Goal: Task Accomplishment & Management: Complete application form

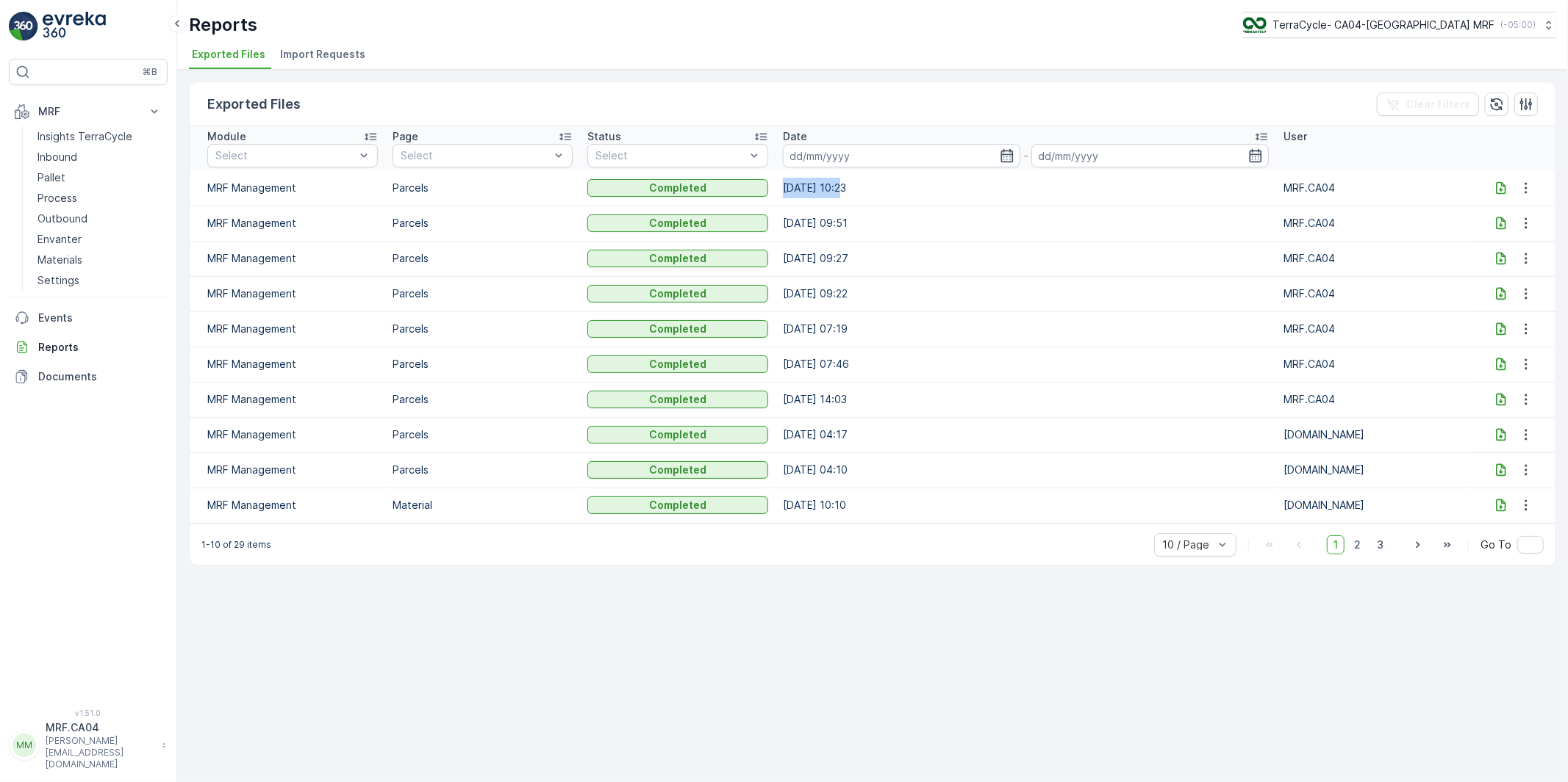
click at [84, 761] on p "[PERSON_NAME][EMAIL_ADDRESS][DOMAIN_NAME]" at bounding box center [100, 752] width 109 height 35
click at [84, 716] on div "Log Out" at bounding box center [88, 720] width 153 height 20
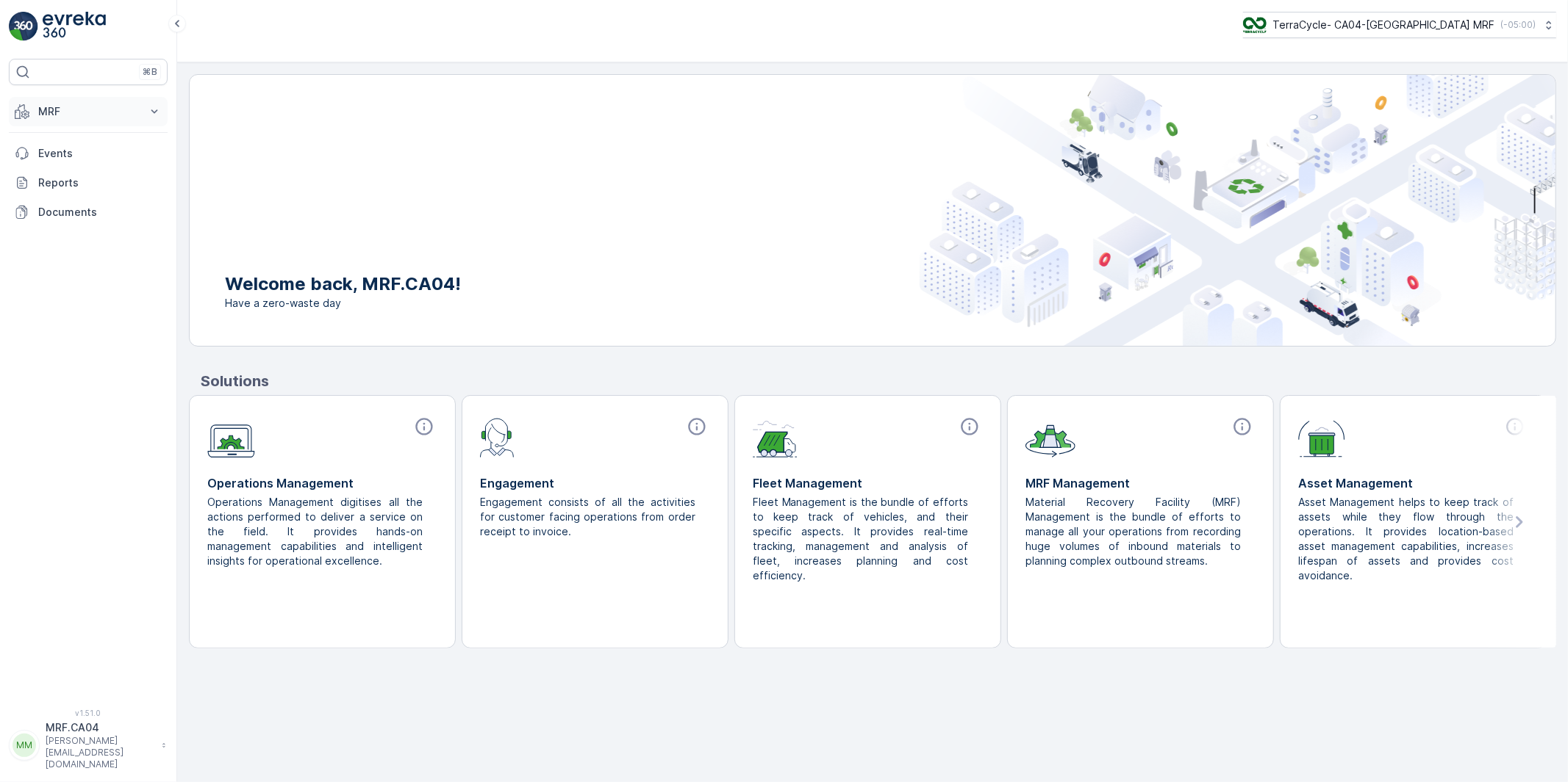
click at [77, 111] on p "MRF" at bounding box center [88, 111] width 100 height 15
click at [55, 181] on p "Pallet" at bounding box center [51, 178] width 28 height 15
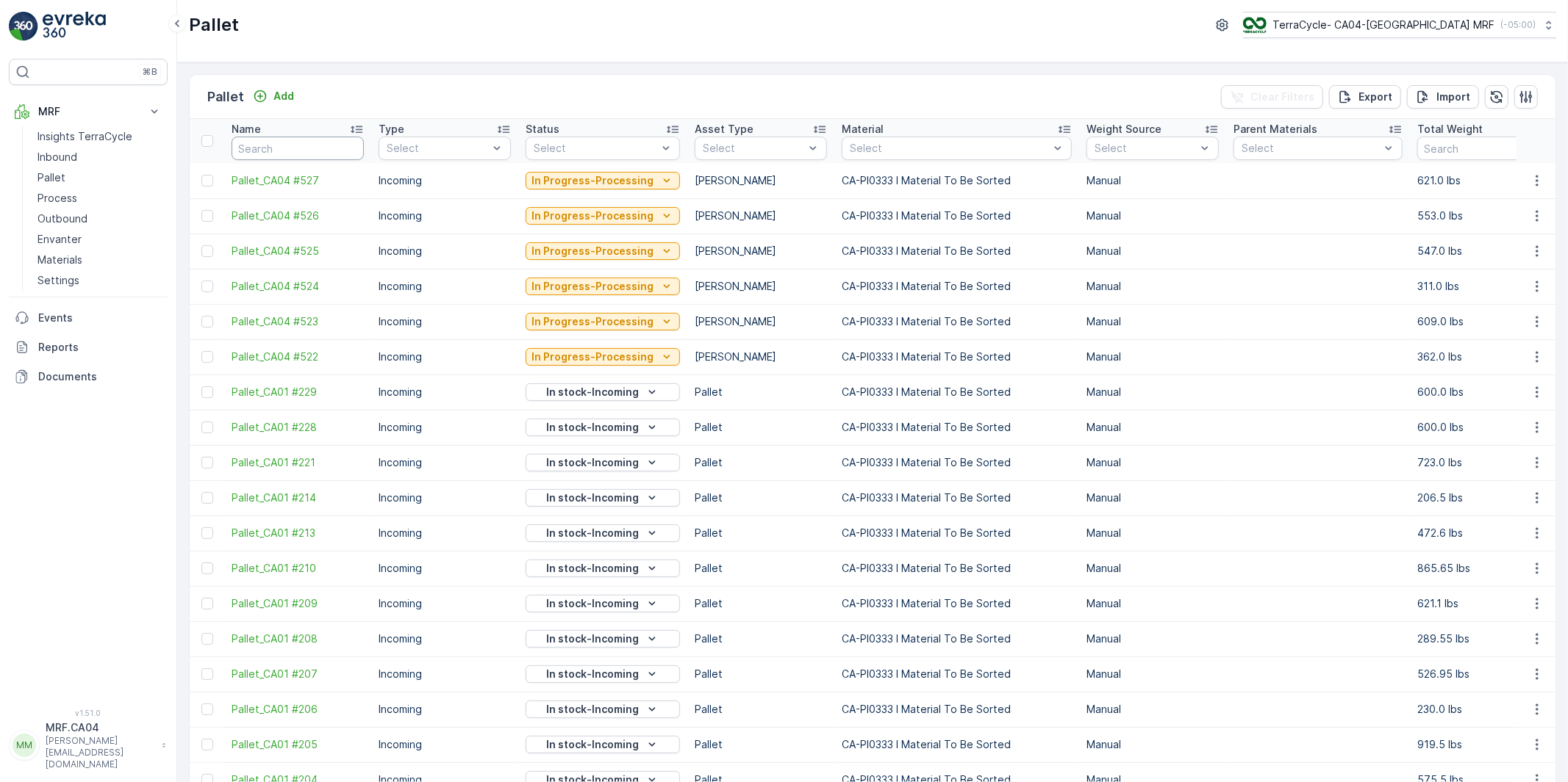
click at [263, 152] on input "text" at bounding box center [298, 148] width 132 height 23
paste input "TC5409"
type input "TC5409"
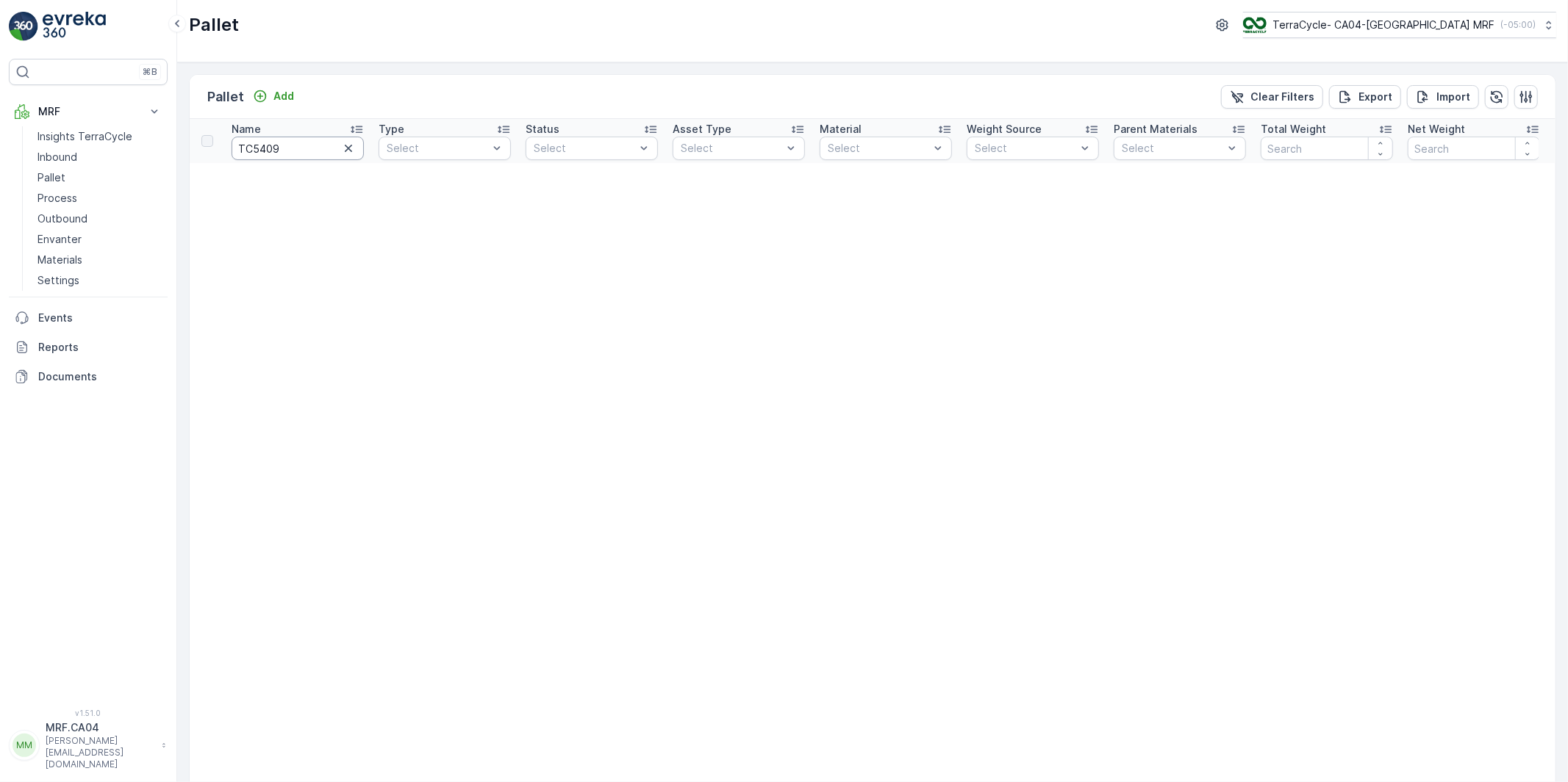
click at [296, 150] on input "TC5409" at bounding box center [298, 148] width 132 height 23
click at [53, 177] on p "Pallet" at bounding box center [51, 178] width 28 height 15
click at [295, 149] on input "TC5409" at bounding box center [298, 148] width 132 height 23
click at [54, 174] on p "Pallet" at bounding box center [51, 178] width 28 height 15
click at [349, 150] on icon "button" at bounding box center [348, 148] width 15 height 15
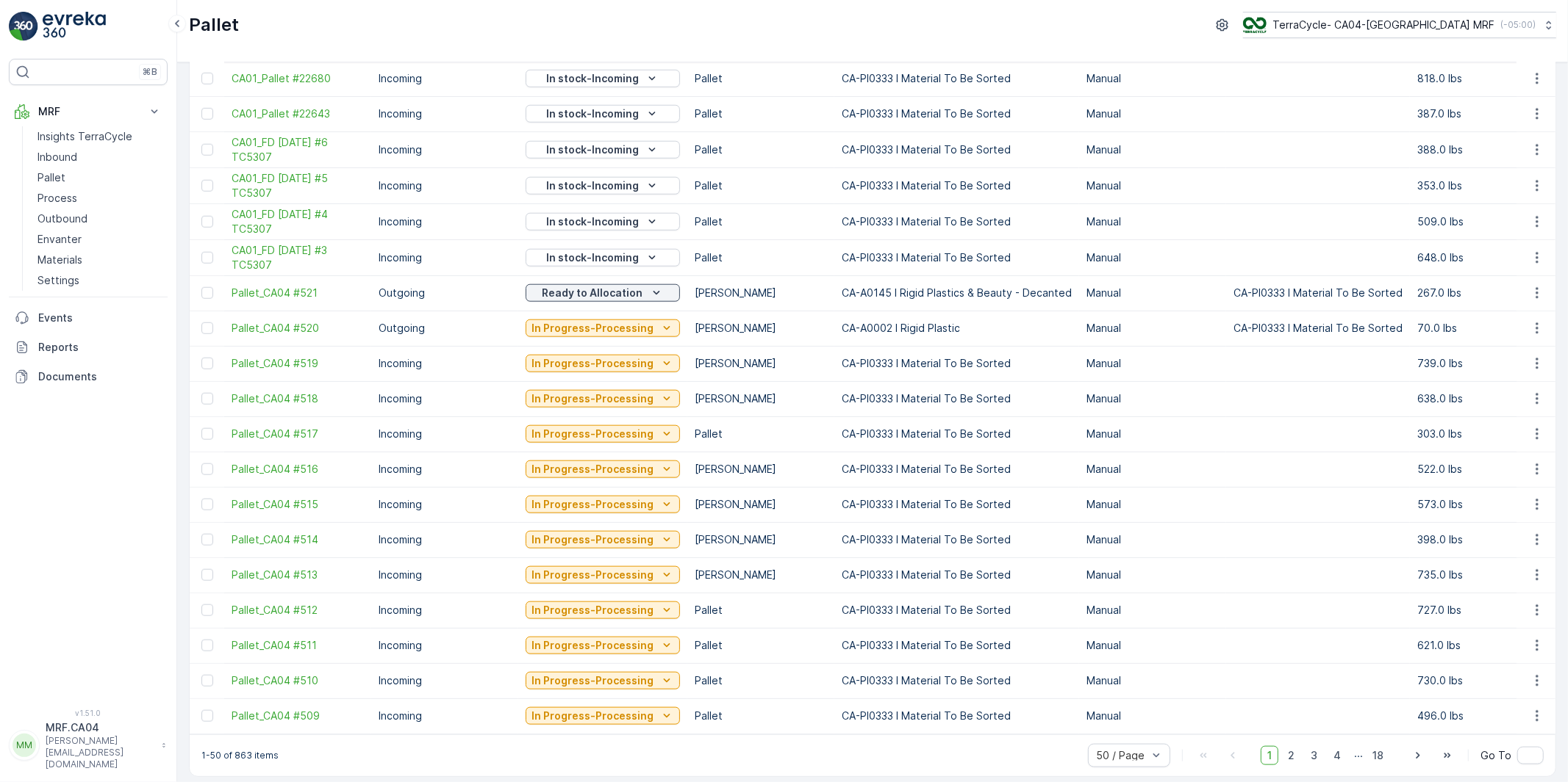
scroll to position [1208, 0]
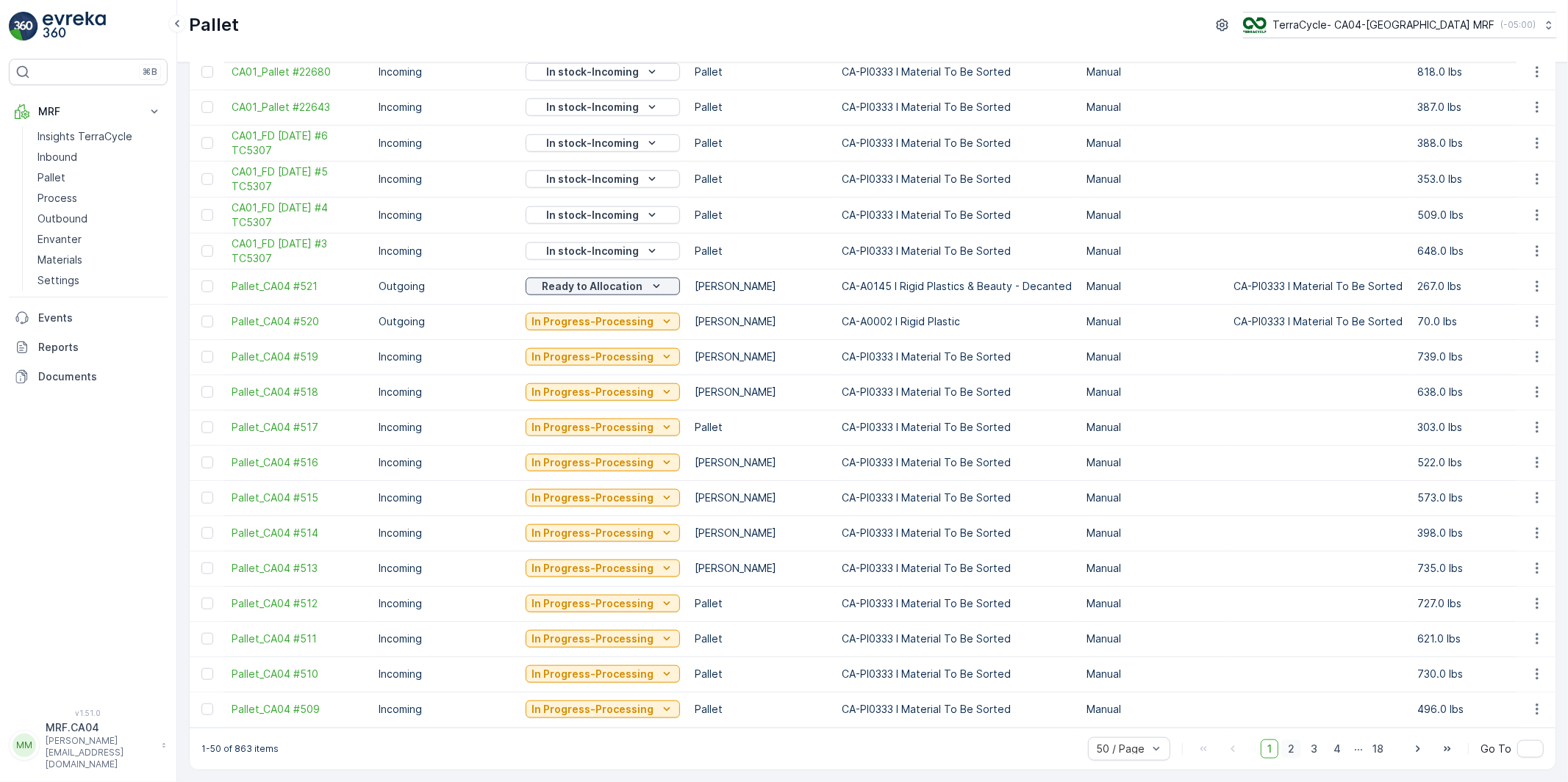
click at [1289, 745] on span "2" at bounding box center [1291, 749] width 19 height 19
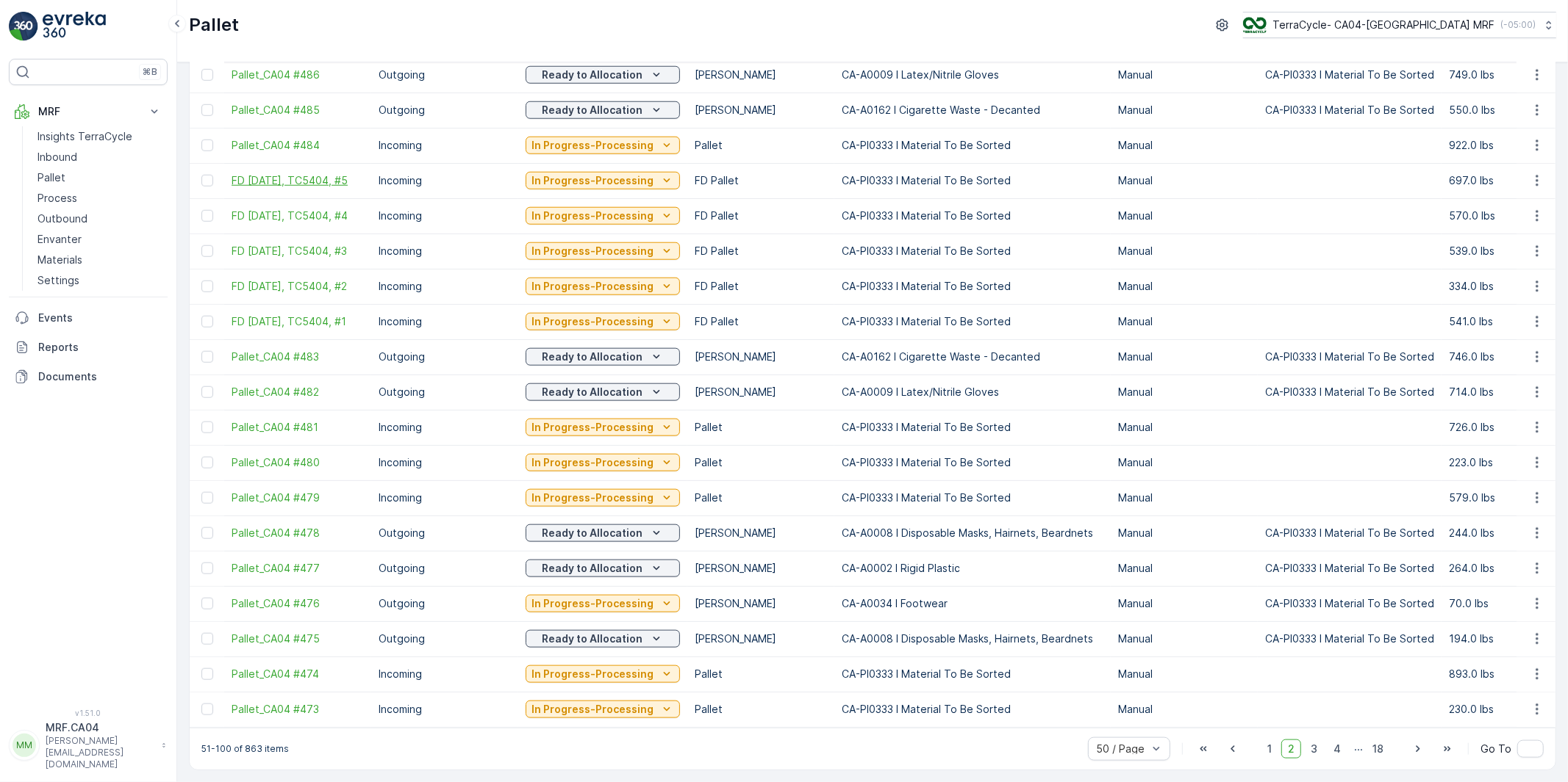
drag, startPoint x: 228, startPoint y: 172, endPoint x: 263, endPoint y: 188, distance: 38.5
click at [263, 188] on td "FD Sep 2 2025, TC5404, #5" at bounding box center [298, 180] width 147 height 35
copy span "FD Sep 2 2025, TC5404, #5"
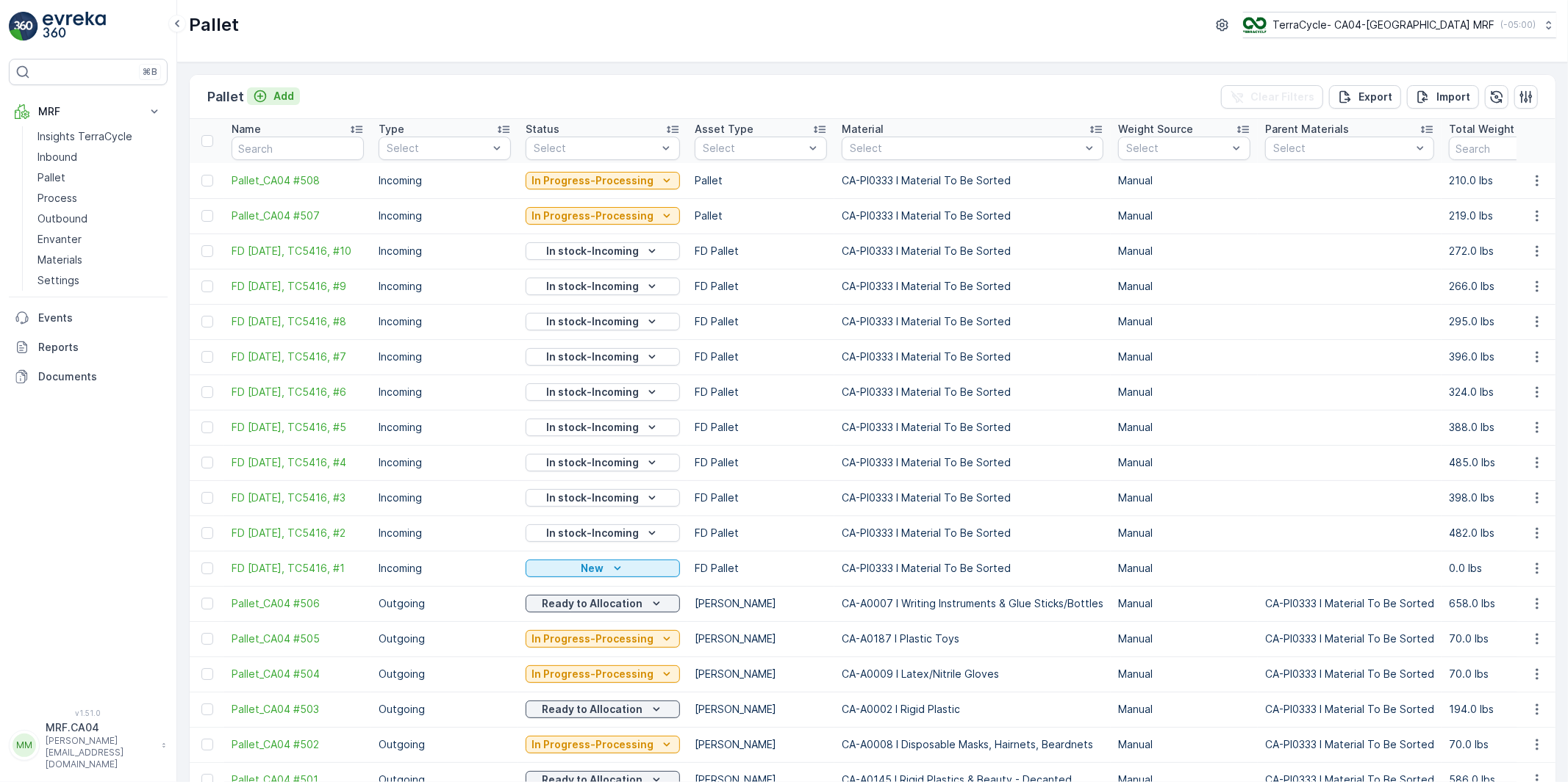
click at [279, 97] on p "Add" at bounding box center [284, 96] width 20 height 15
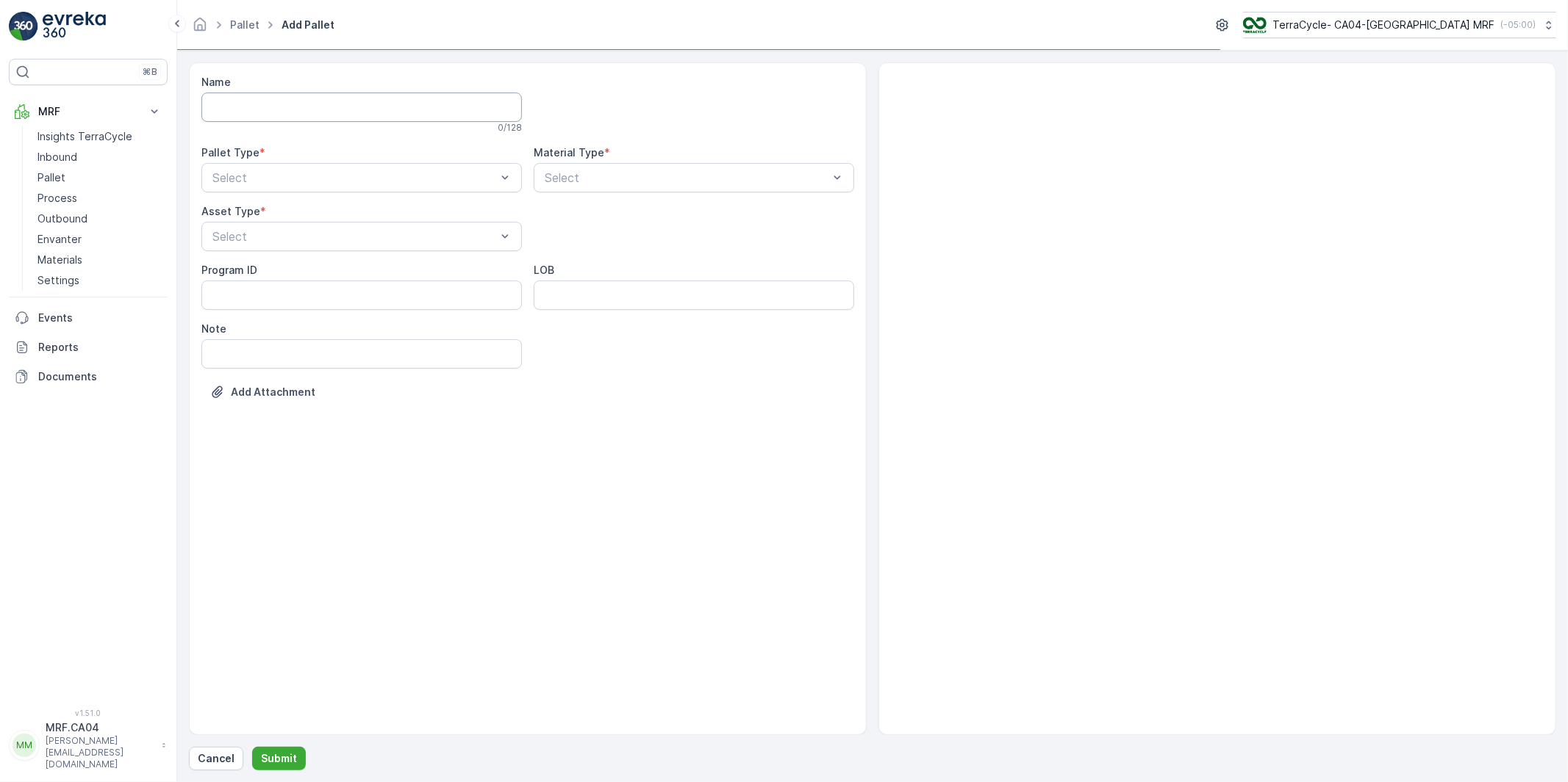
click at [275, 110] on input "Name" at bounding box center [361, 107] width 320 height 30
paste input "FD Sep 2 2025, TC5404, #5"
drag, startPoint x: 263, startPoint y: 107, endPoint x: 230, endPoint y: 107, distance: 33.0
click at [230, 107] on input "FD Sep 2 2025, TC5404, #5" at bounding box center [361, 107] width 320 height 30
drag, startPoint x: 368, startPoint y: 107, endPoint x: 406, endPoint y: 101, distance: 38.5
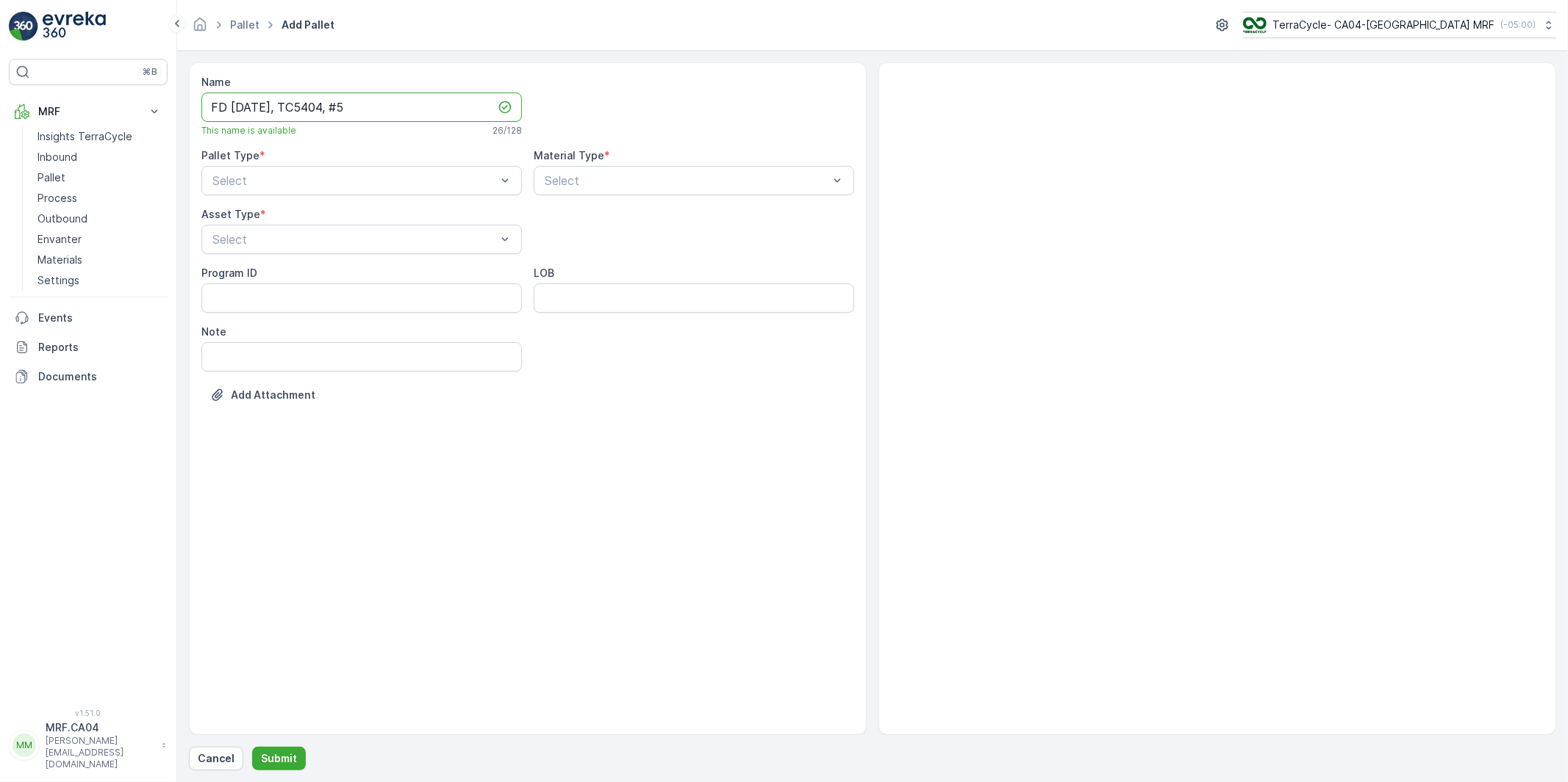
click at [406, 101] on input "FD Sep 26 2025, TC5404, #5" at bounding box center [361, 107] width 320 height 30
click at [350, 106] on input "FD Sep 26 2025, TC5404, #1" at bounding box center [361, 107] width 320 height 30
drag, startPoint x: 349, startPoint y: 106, endPoint x: 309, endPoint y: 110, distance: 40.2
click at [309, 110] on input "FD Sep 26 2025, TC5409, #1" at bounding box center [361, 107] width 320 height 30
type input "FD Sep 26 2025, TC5409, #1"
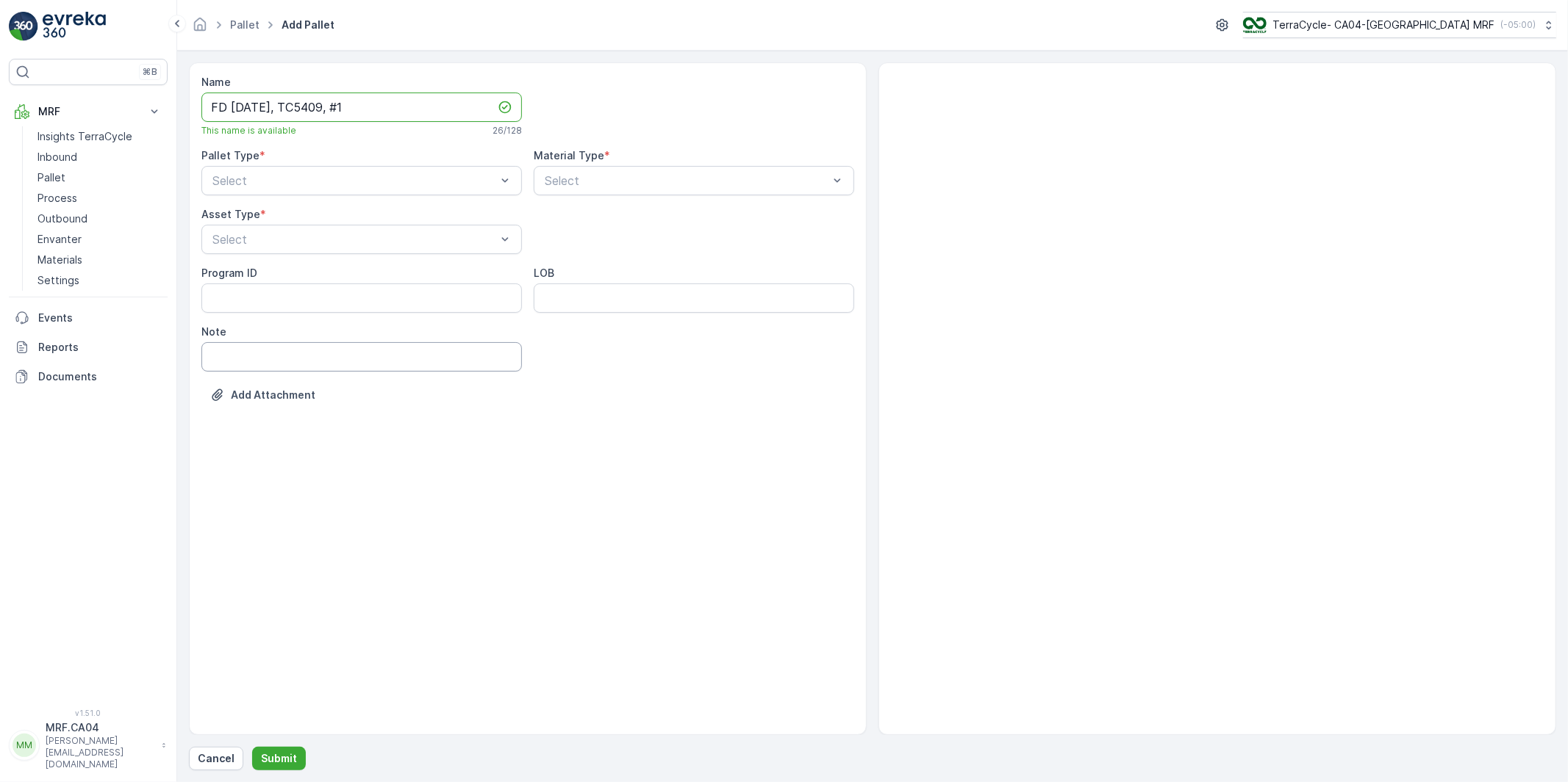
drag, startPoint x: 302, startPoint y: 361, endPoint x: 351, endPoint y: 361, distance: 49.0
click at [302, 361] on input "Note" at bounding box center [361, 357] width 320 height 30
paste input "TC5409"
type input "TC5409 Cartier Oshawa"
click at [252, 217] on span "Incoming" at bounding box center [235, 217] width 49 height 13
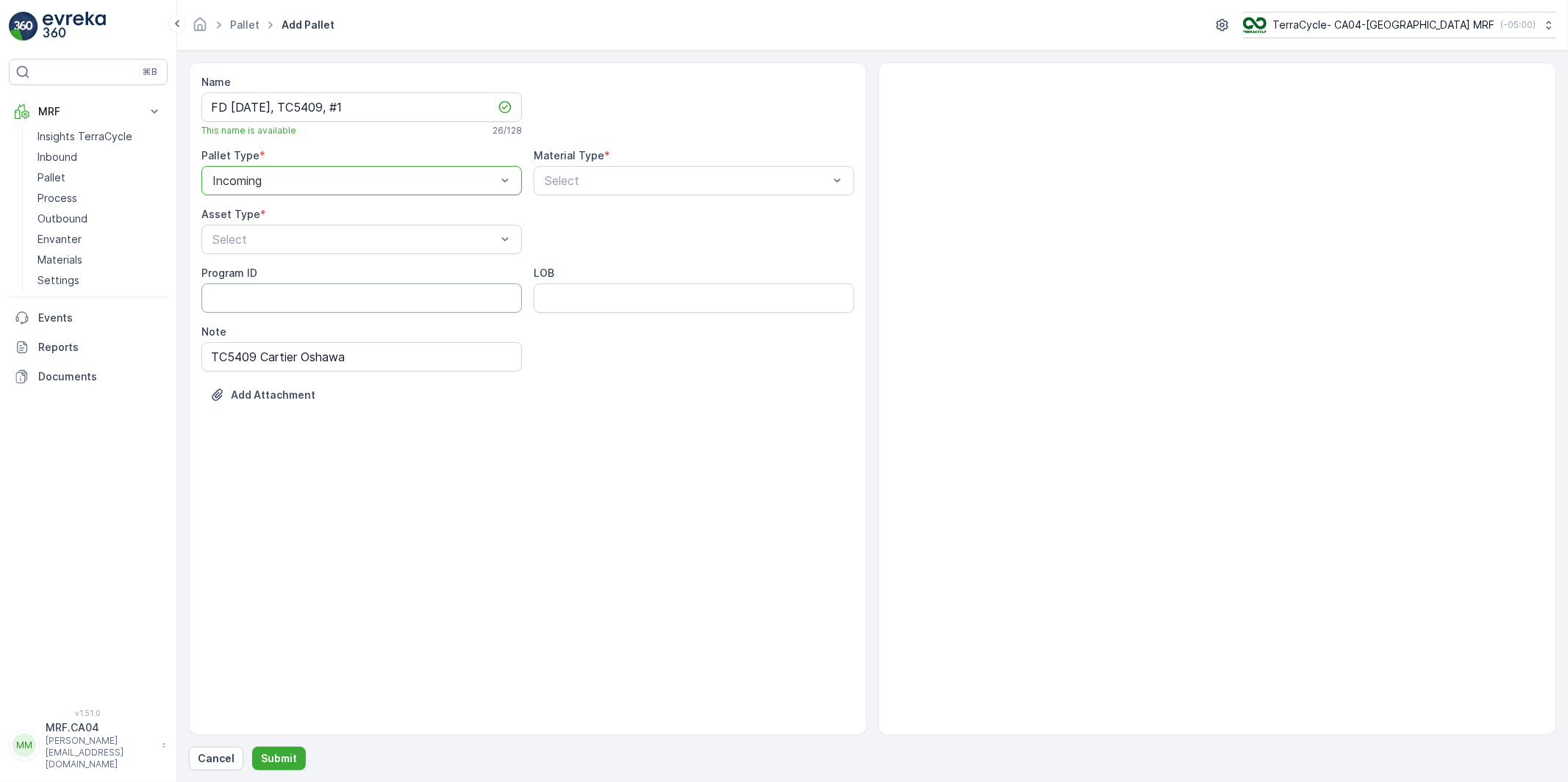
click at [256, 303] on ID "Program ID" at bounding box center [361, 298] width 320 height 30
click at [239, 350] on span "FD Pallet" at bounding box center [235, 350] width 51 height 13
drag, startPoint x: 256, startPoint y: 294, endPoint x: 266, endPoint y: 294, distance: 10.0
click at [256, 294] on ID "Program ID" at bounding box center [361, 298] width 320 height 30
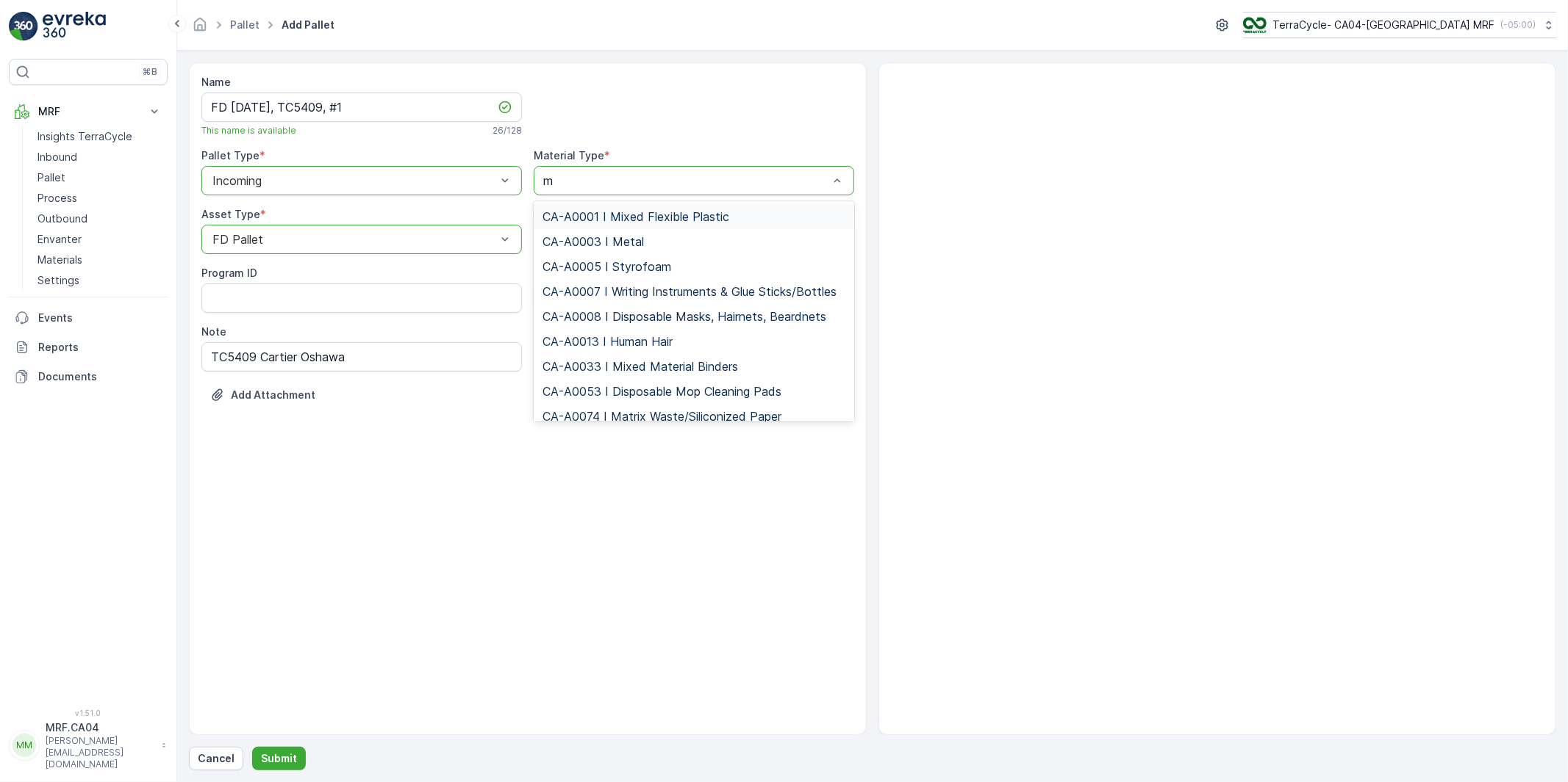
type input "ma"
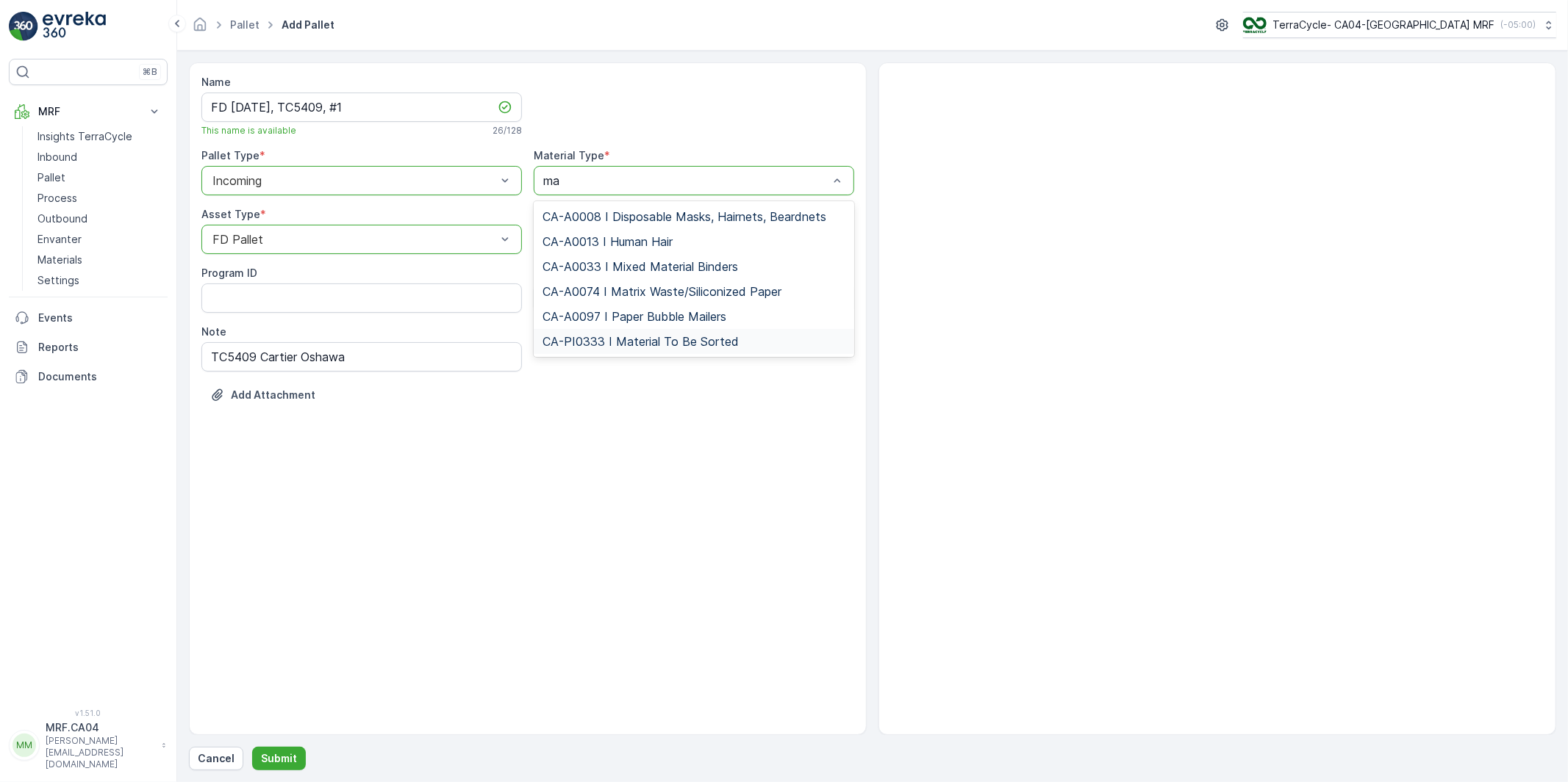
click at [652, 340] on span "CA-PI0333 I Material To Be Sorted" at bounding box center [641, 341] width 196 height 13
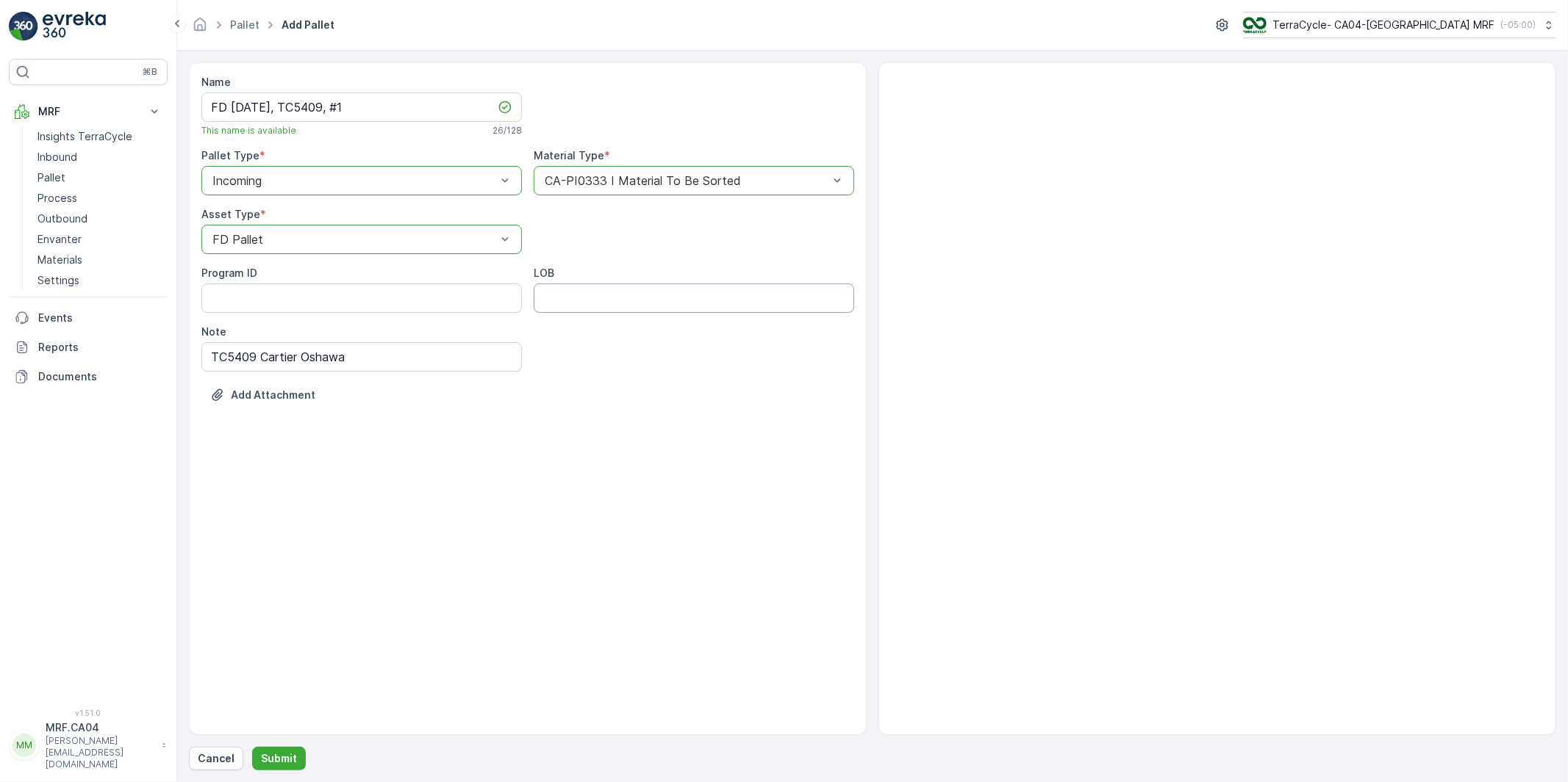
click at [598, 301] on input "LOB" at bounding box center [694, 298] width 320 height 30
type input "MATS"
click at [291, 760] on p "Submit" at bounding box center [279, 759] width 36 height 15
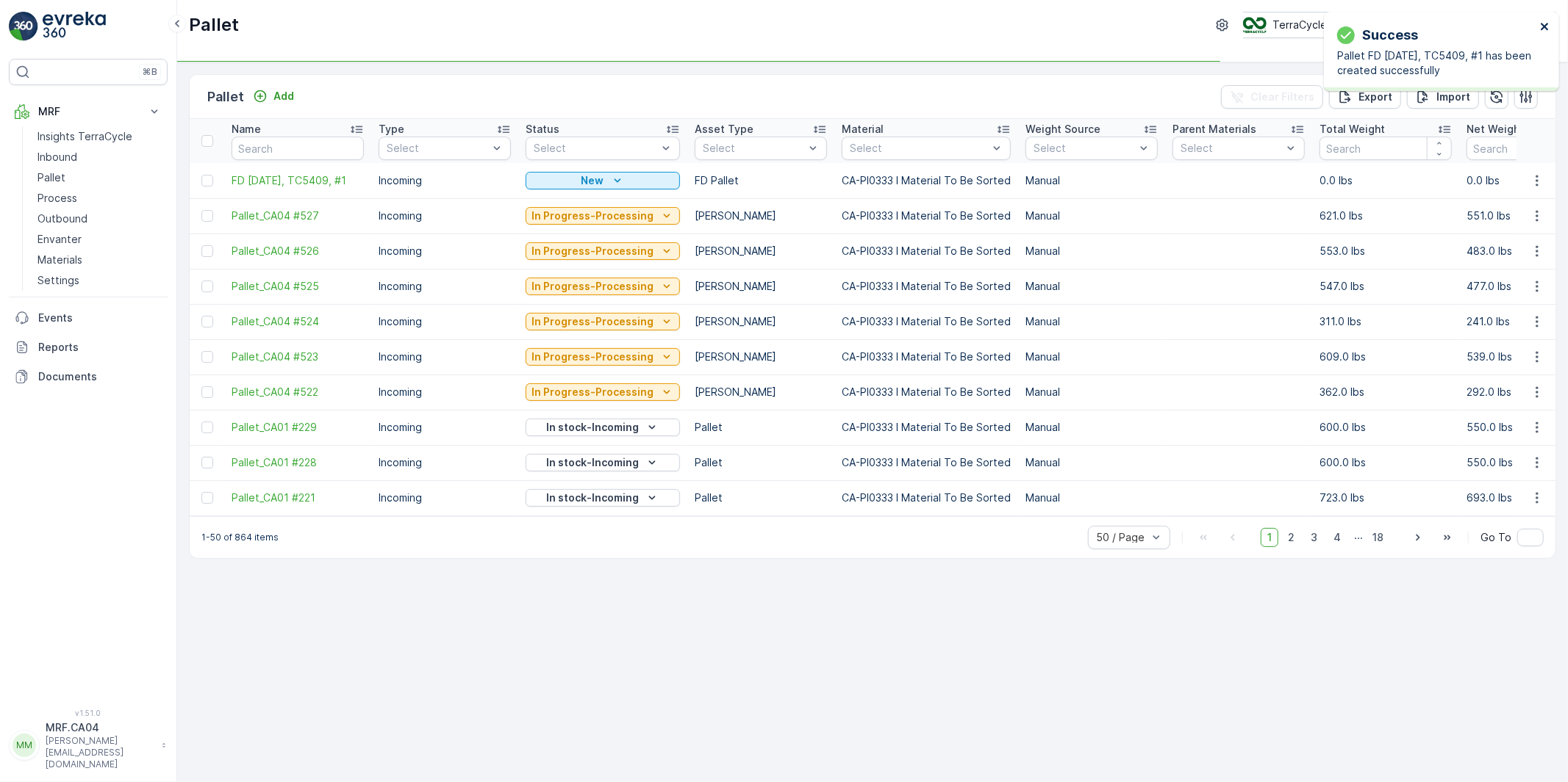
click at [1542, 25] on icon "close" at bounding box center [1544, 26] width 7 height 7
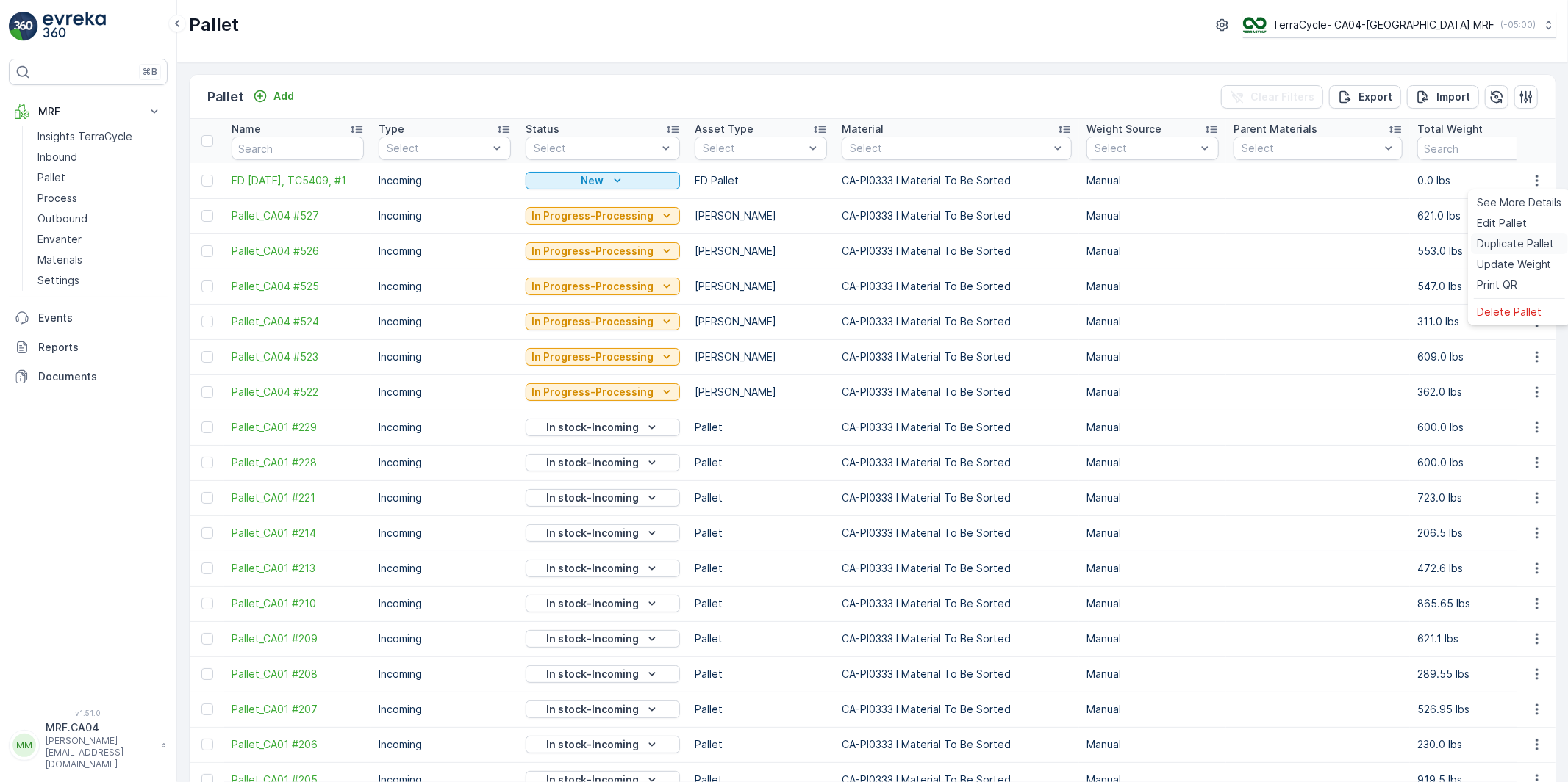
click at [1504, 240] on span "Duplicate Pallet" at bounding box center [1516, 244] width 78 height 15
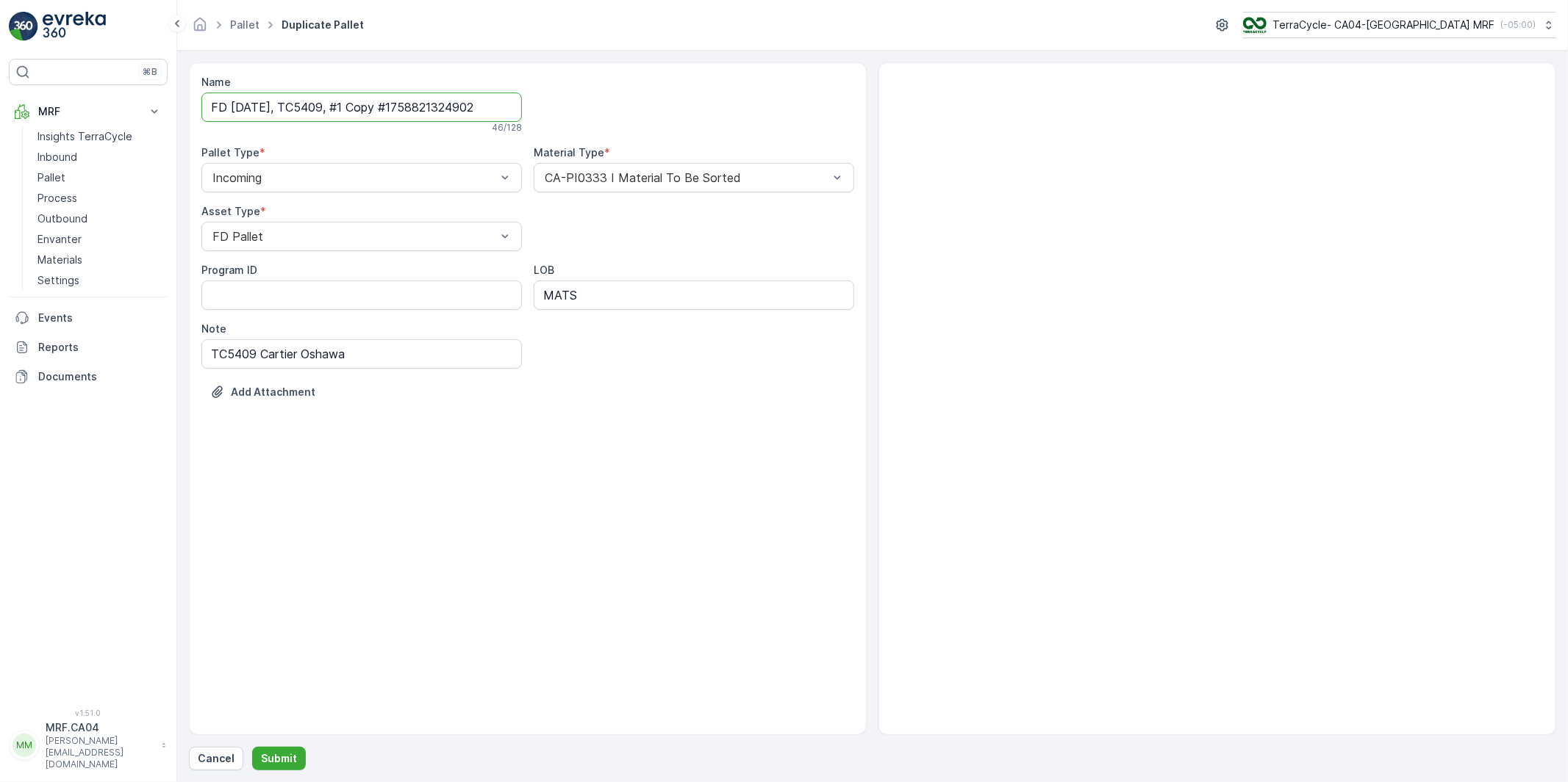
drag, startPoint x: 368, startPoint y: 107, endPoint x: 634, endPoint y: 107, distance: 266.0
click at [634, 107] on div "Name FD Sep 26 2025, TC5409, #1 Copy #1758821324902 46 / 128 Pallet Type * Inco…" at bounding box center [527, 248] width 652 height 347
type input "FD Sep 26 2025, TC5409, #2"
click at [651, 107] on div at bounding box center [694, 104] width 320 height 58
click at [279, 757] on p "Submit" at bounding box center [279, 759] width 36 height 15
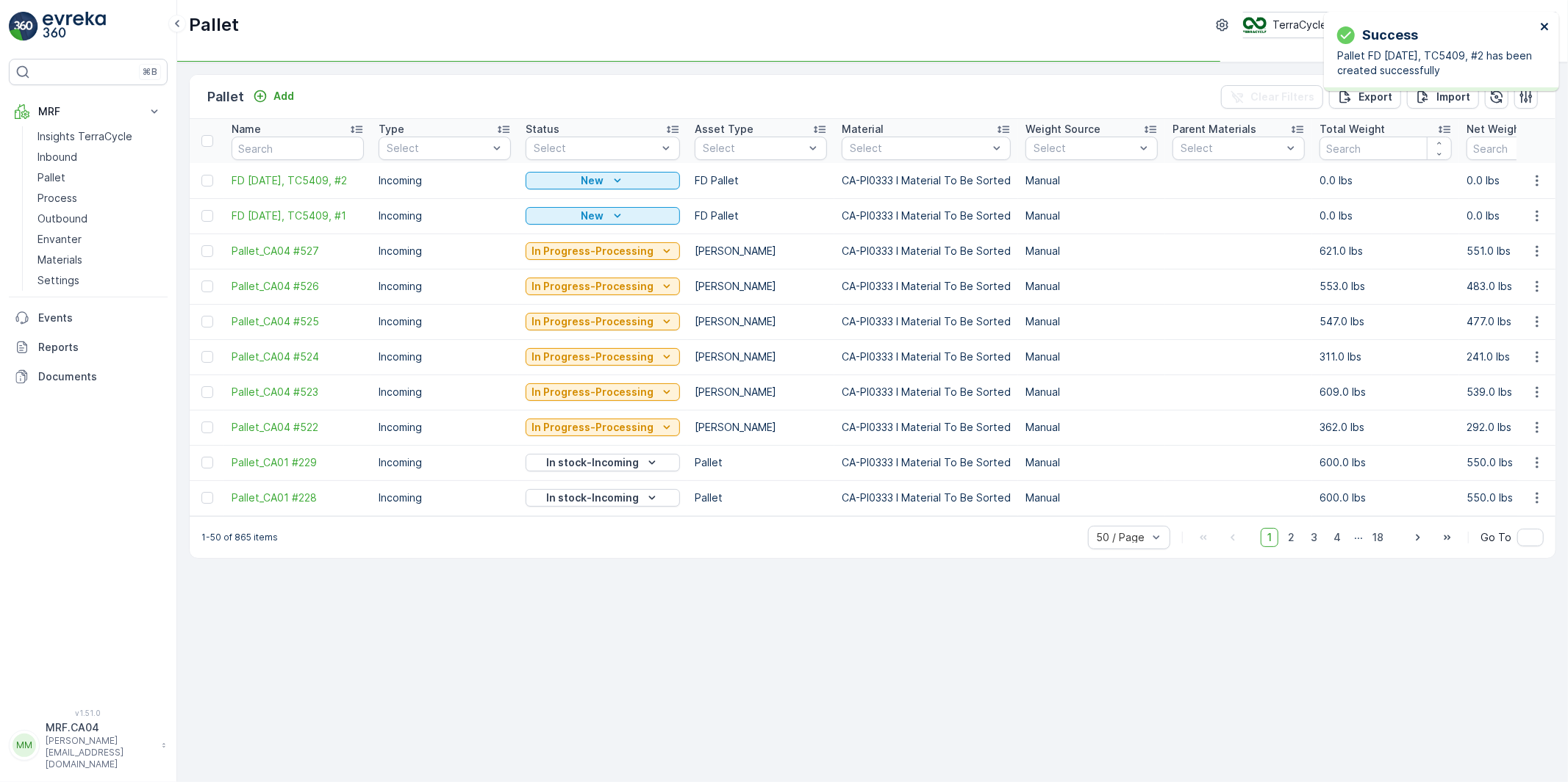
click at [1544, 25] on icon "close" at bounding box center [1544, 26] width 7 height 7
click at [1538, 180] on icon "button" at bounding box center [1536, 180] width 2 height 11
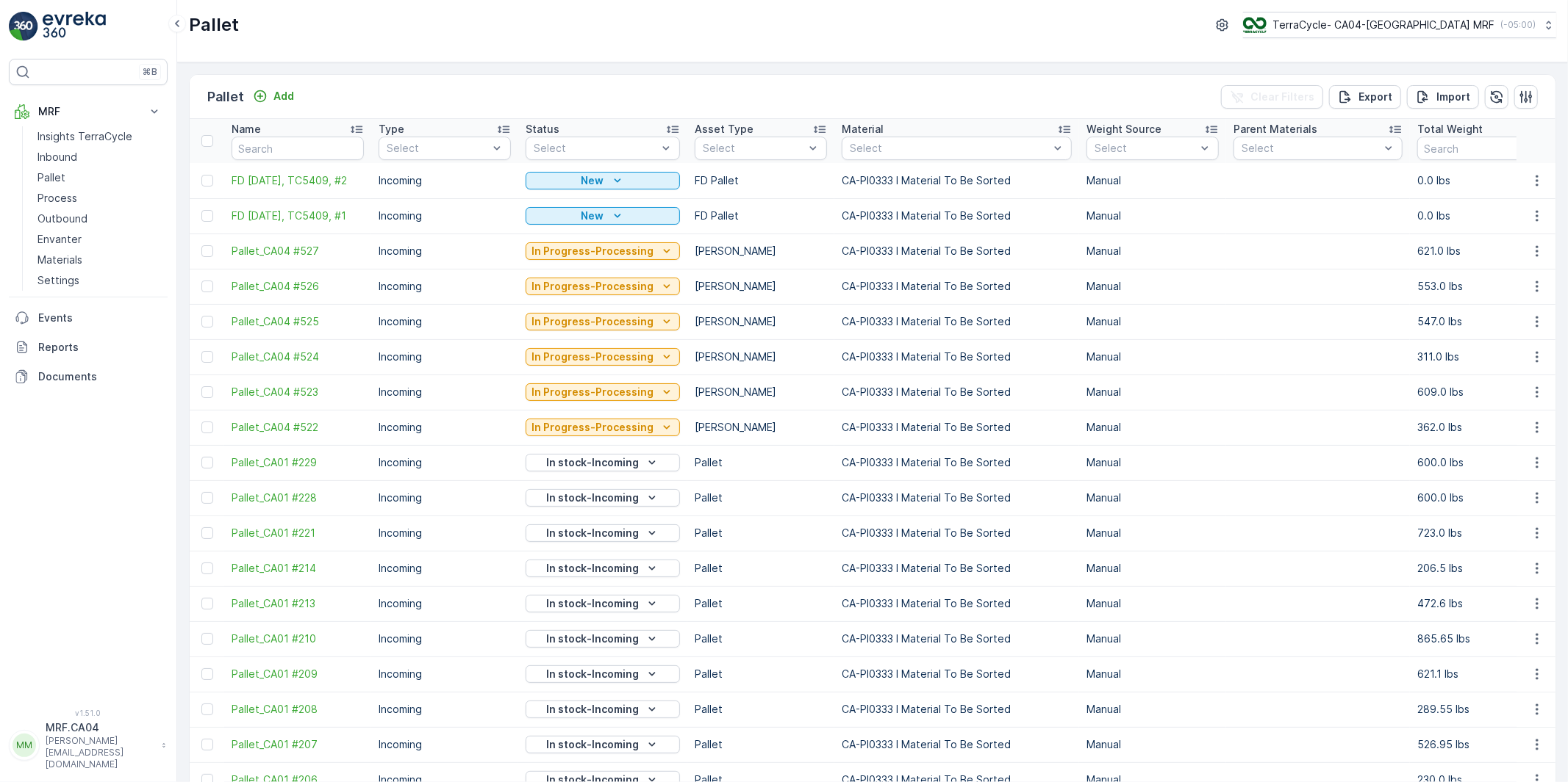
click at [1517, 245] on td at bounding box center [1536, 251] width 40 height 35
click at [1532, 179] on icon "button" at bounding box center [1537, 181] width 15 height 15
click at [1508, 238] on span "Duplicate Pallet" at bounding box center [1516, 244] width 78 height 15
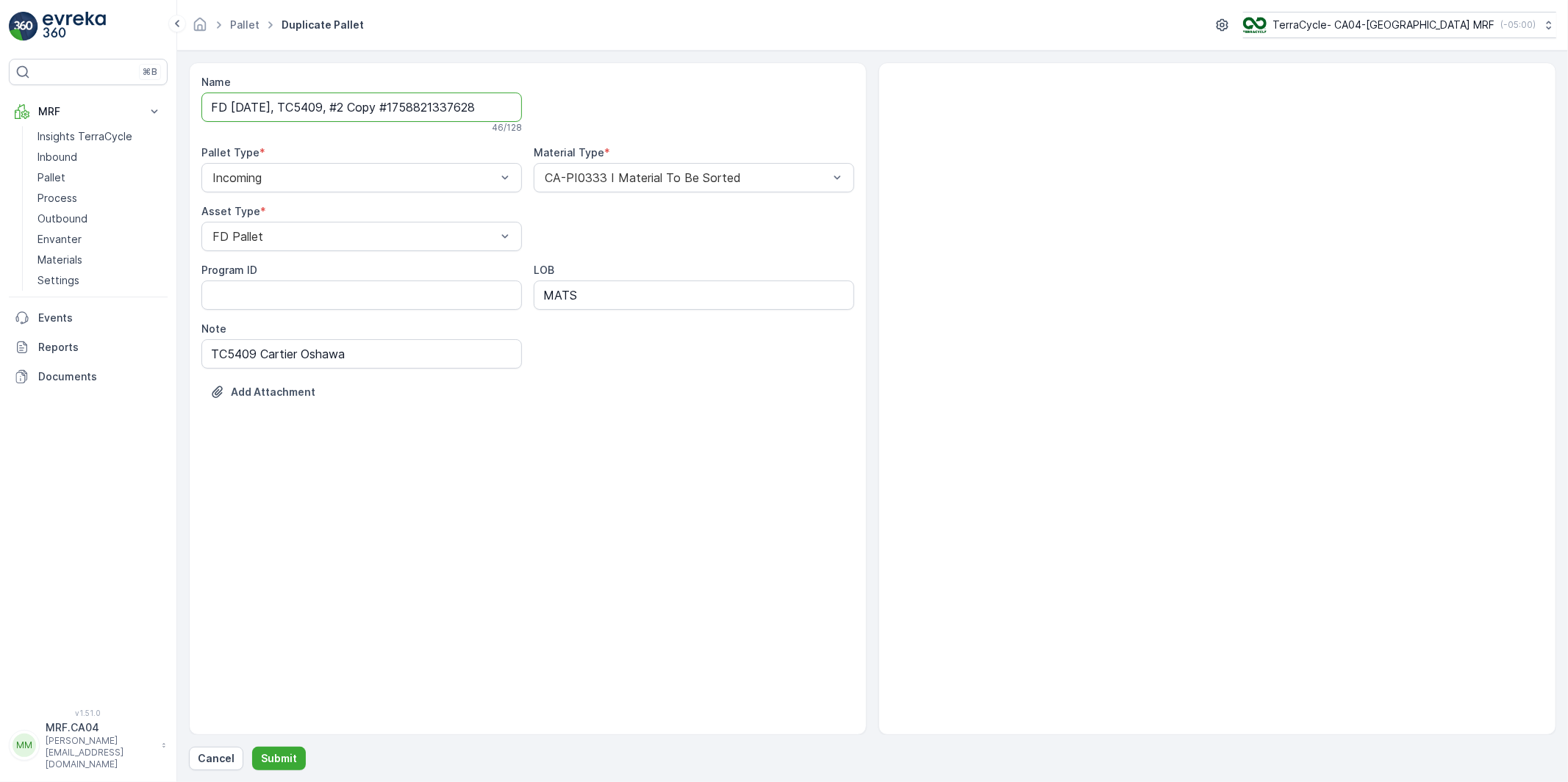
drag, startPoint x: 365, startPoint y: 107, endPoint x: 753, endPoint y: 226, distance: 405.8
click at [754, 130] on div "Name FD Sep 26 2025, TC5409, #2 Copy #1758821337628 46 / 128 Pallet Type * Inco…" at bounding box center [527, 248] width 652 height 347
type input "FD Sep 26 2025, TC5409, #3"
drag, startPoint x: 549, startPoint y: 522, endPoint x: 480, endPoint y: 534, distance: 70.0
click at [549, 522] on div "Name FD Sep 26 2025, TC5409, #3 26 / 128 Pallet Type * Incoming Material Type *…" at bounding box center [528, 399] width 678 height 673
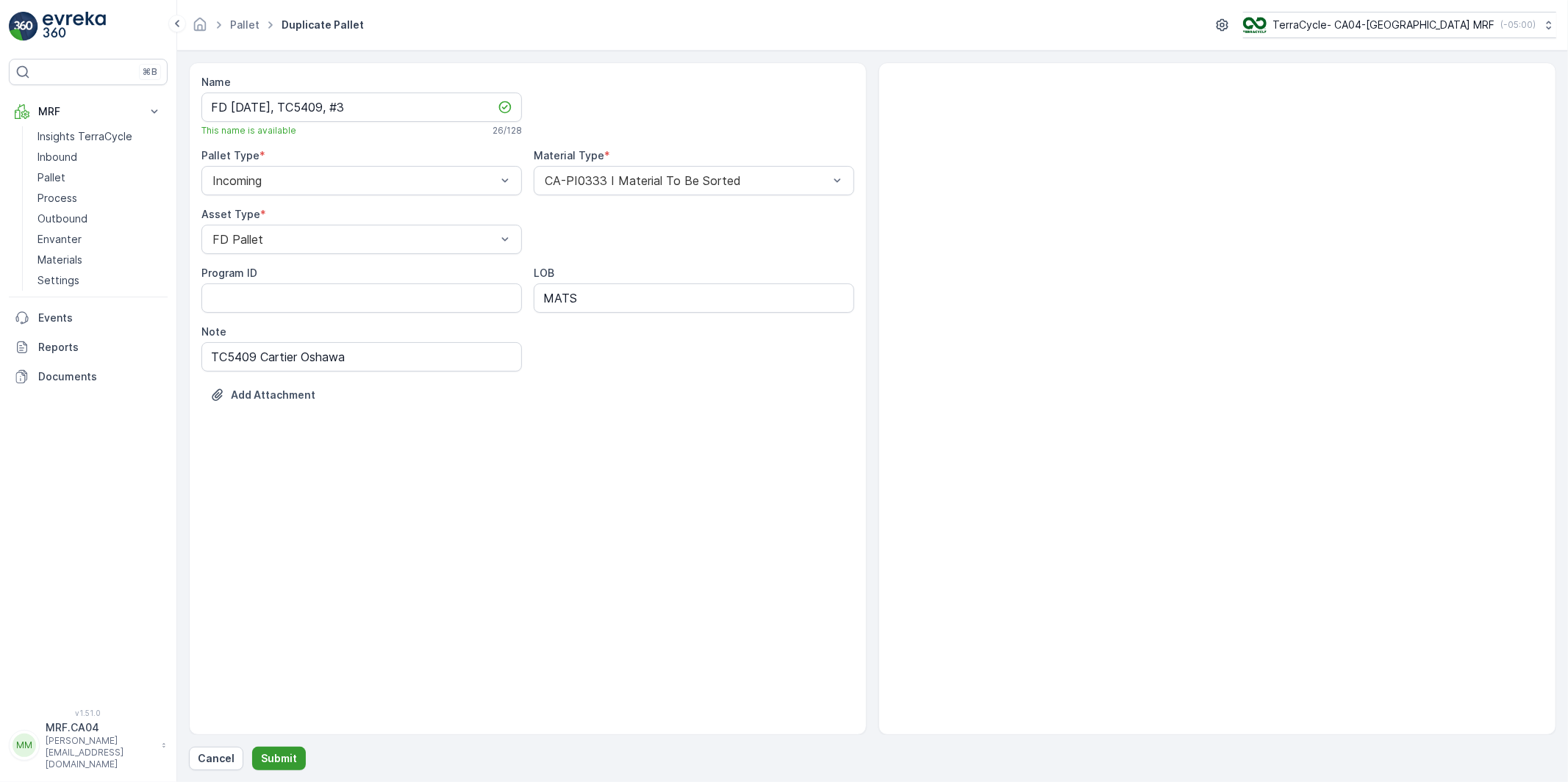
click at [279, 759] on p "Submit" at bounding box center [279, 759] width 36 height 15
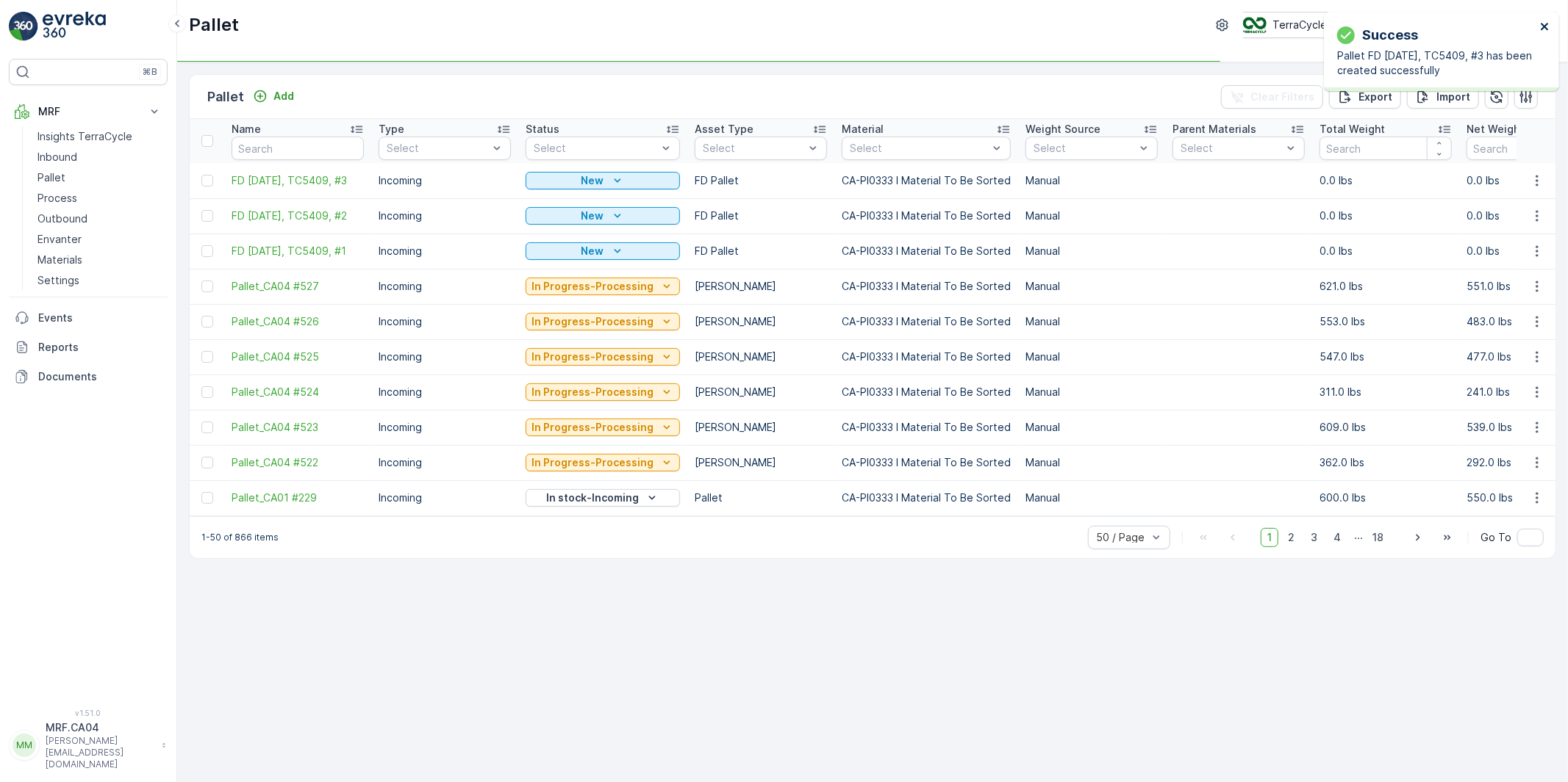
drag, startPoint x: 1545, startPoint y: 26, endPoint x: 1538, endPoint y: 32, distance: 9.2
click at [1545, 26] on icon "close" at bounding box center [1544, 26] width 7 height 7
click at [1534, 179] on icon "button" at bounding box center [1537, 181] width 15 height 15
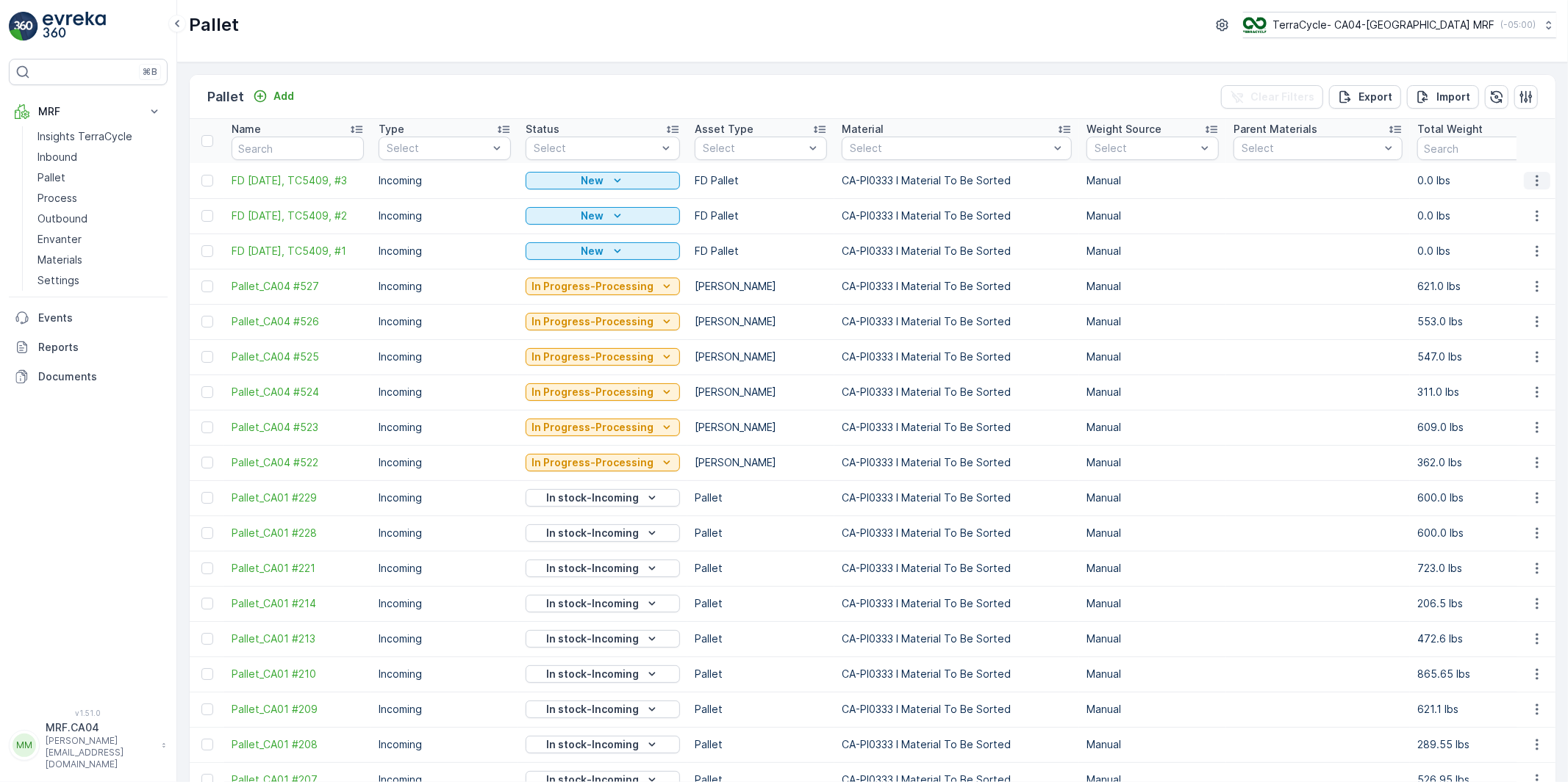
click at [1533, 184] on icon "button" at bounding box center [1537, 181] width 15 height 15
click at [1517, 239] on span "Duplicate Pallet" at bounding box center [1516, 244] width 78 height 15
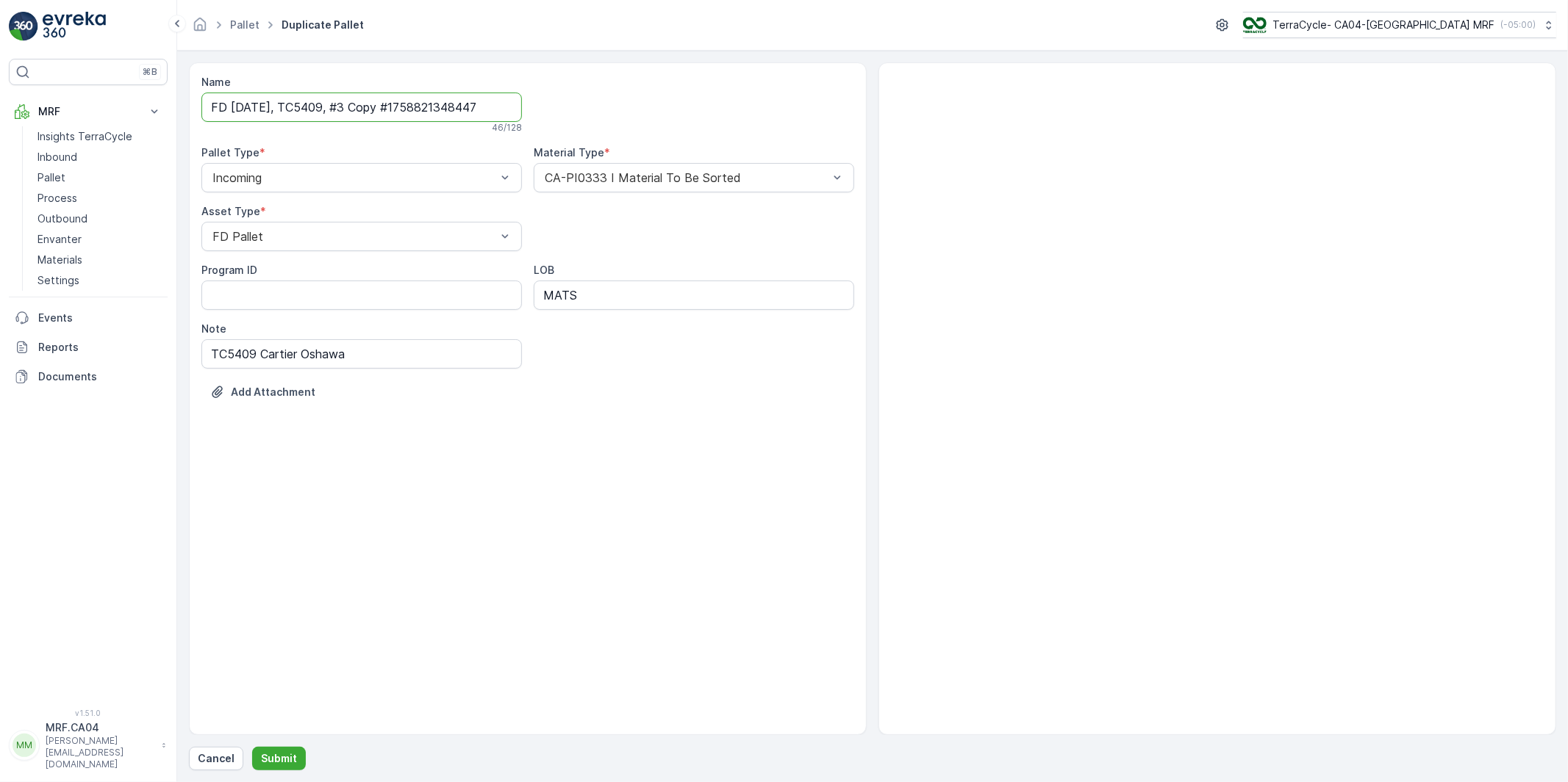
scroll to position [0, 2]
drag, startPoint x: 366, startPoint y: 108, endPoint x: 614, endPoint y: 109, distance: 248.0
click at [613, 104] on div "Name FD Sep 26 2025, TC5409, #3 Copy #1758821348447 46 / 128 Pallet Type * Inco…" at bounding box center [527, 248] width 652 height 347
type input "FD Sep 26 2025, TC5409, #4"
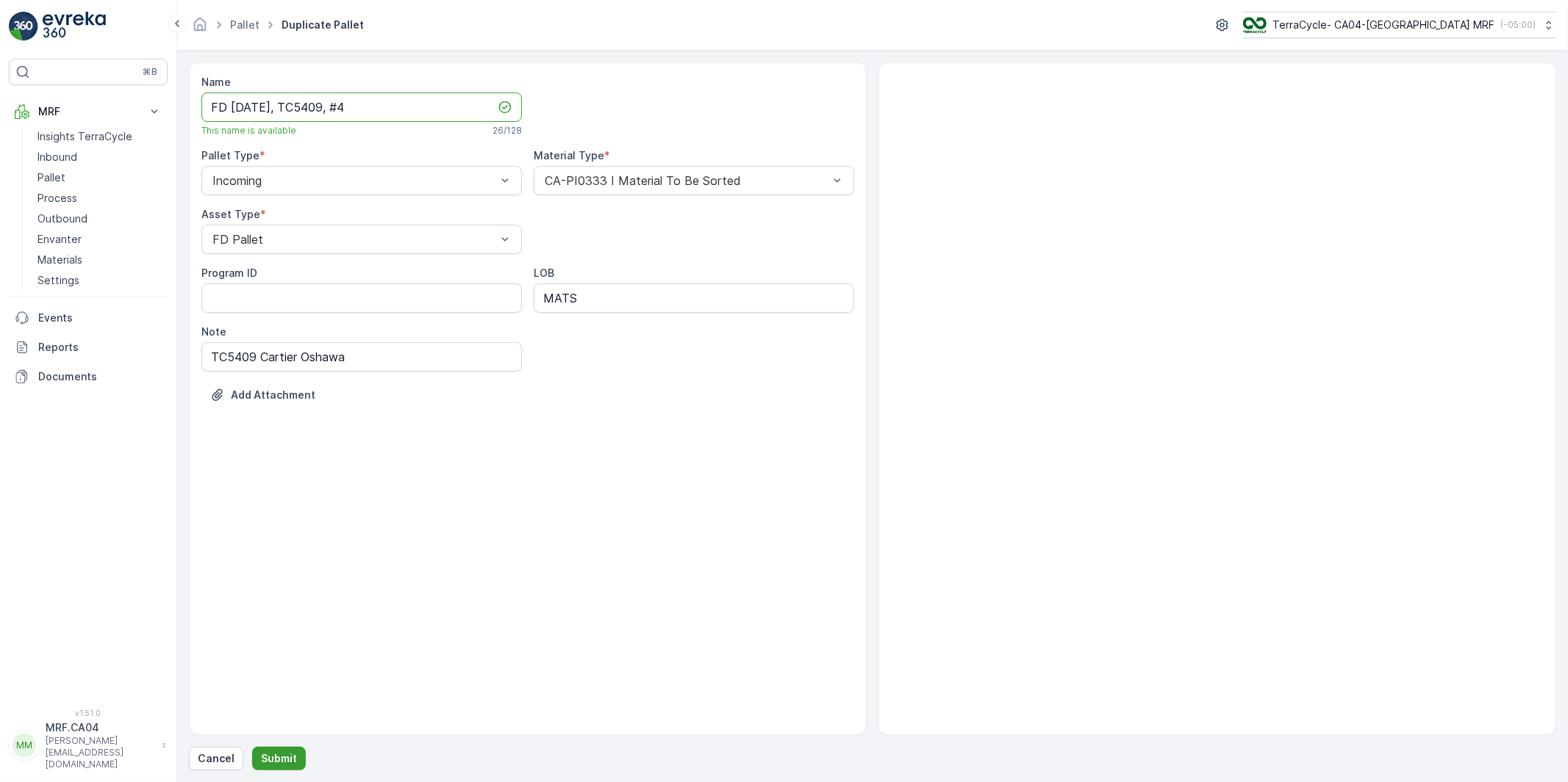
click at [279, 755] on p "Submit" at bounding box center [279, 759] width 36 height 15
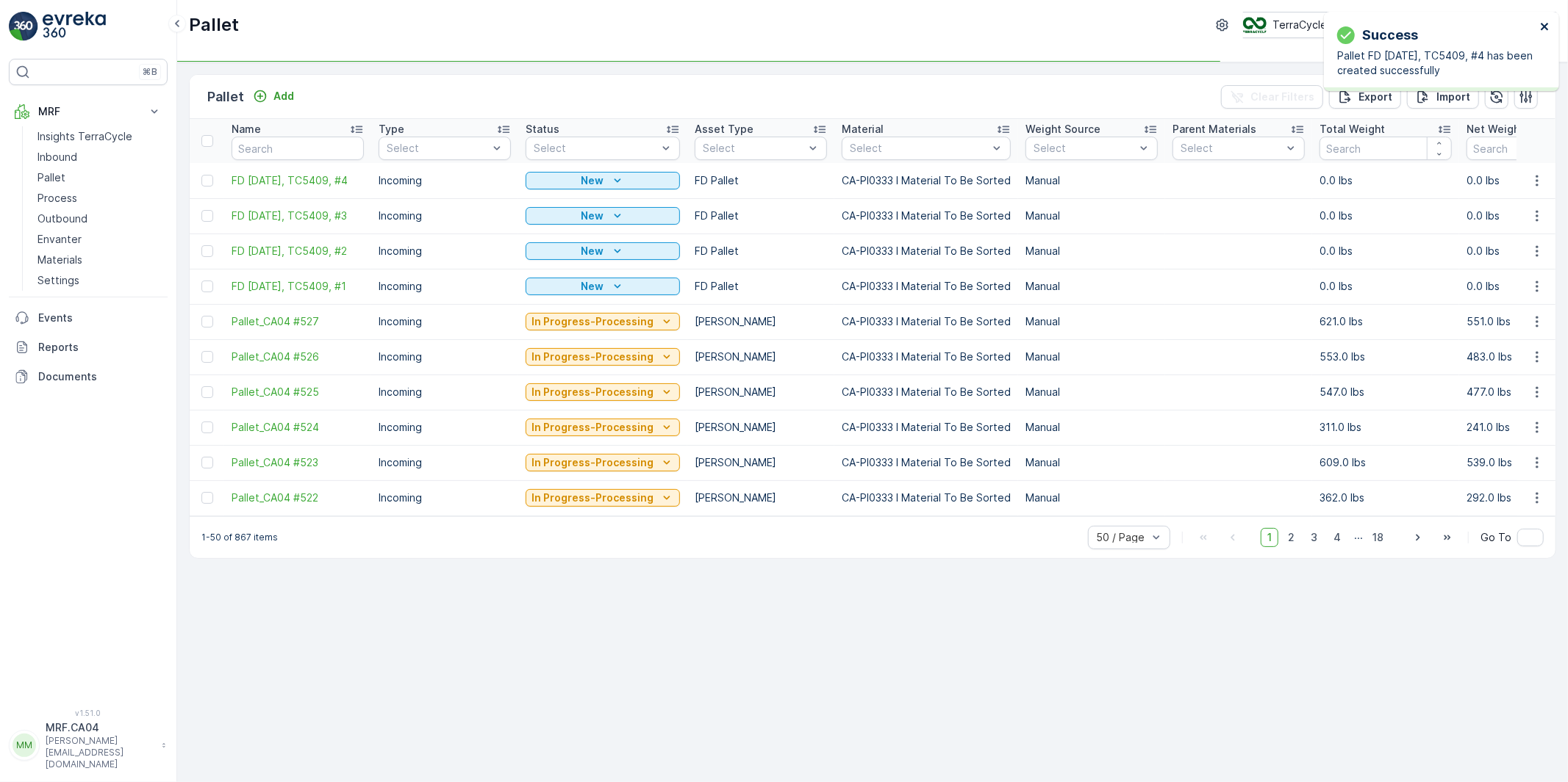
click at [1547, 25] on icon "close" at bounding box center [1545, 26] width 10 height 12
click at [1538, 180] on icon "button" at bounding box center [1536, 180] width 2 height 11
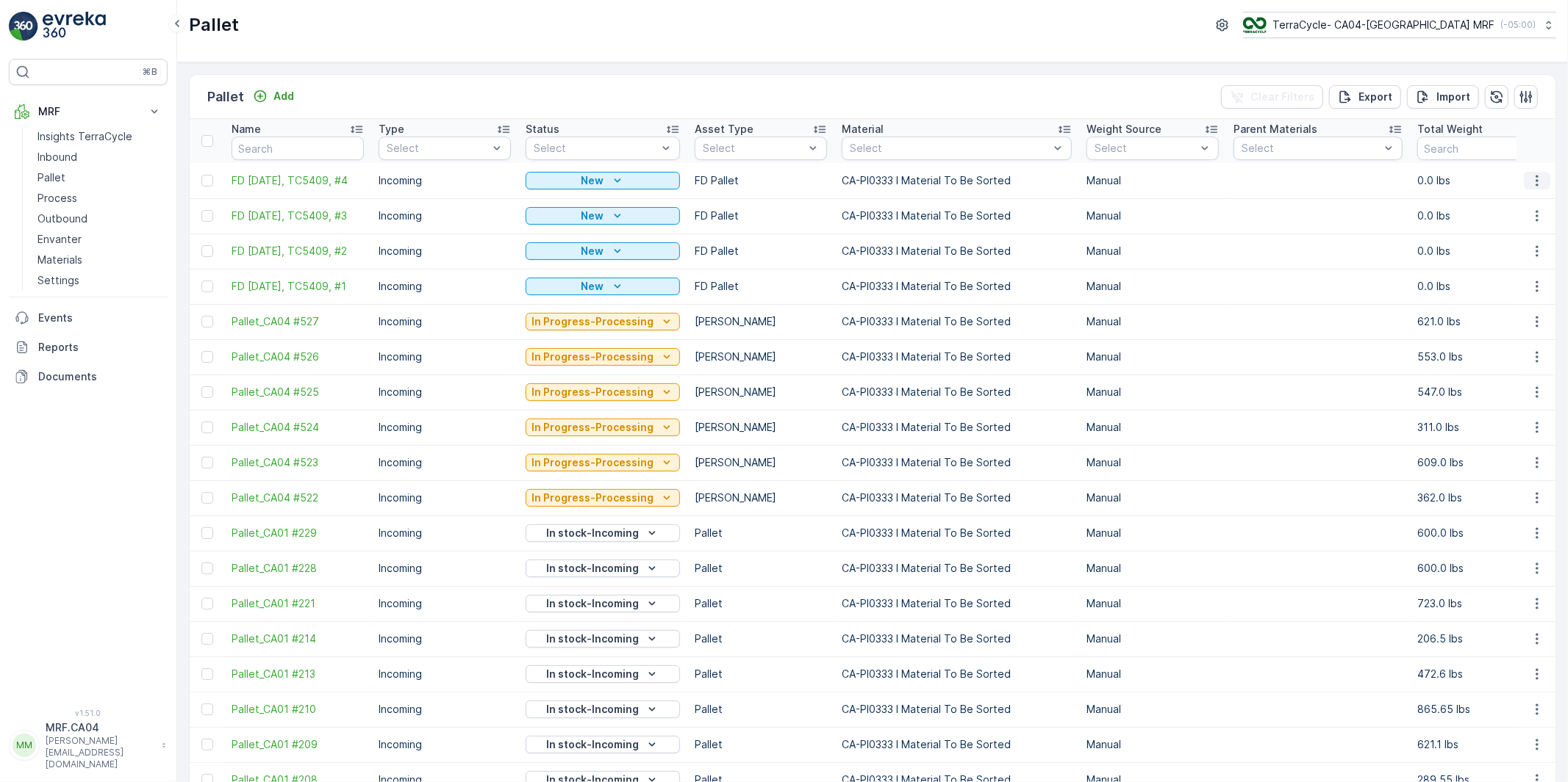
click at [1531, 182] on icon "button" at bounding box center [1537, 181] width 15 height 15
click at [1516, 243] on span "Duplicate Pallet" at bounding box center [1516, 244] width 78 height 15
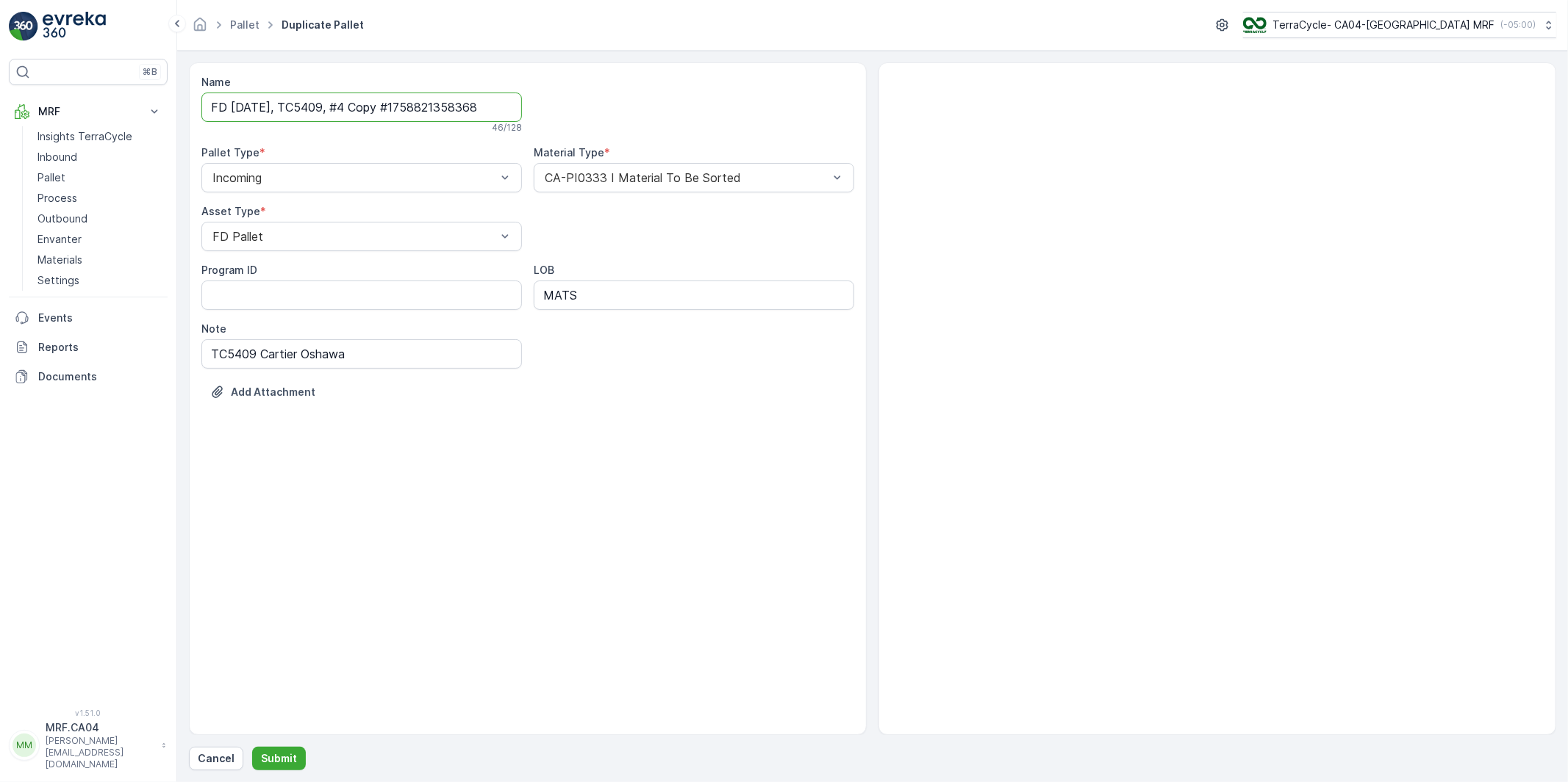
scroll to position [0, 1]
drag, startPoint x: 368, startPoint y: 110, endPoint x: 620, endPoint y: 131, distance: 252.9
click at [618, 104] on div "Name FD Sep 26 2025, TC5409, #4 Copy #1758821358368 46 / 128 Pallet Type * Inco…" at bounding box center [527, 248] width 652 height 347
type input "FD Sep 26 2025, TC5409, #5"
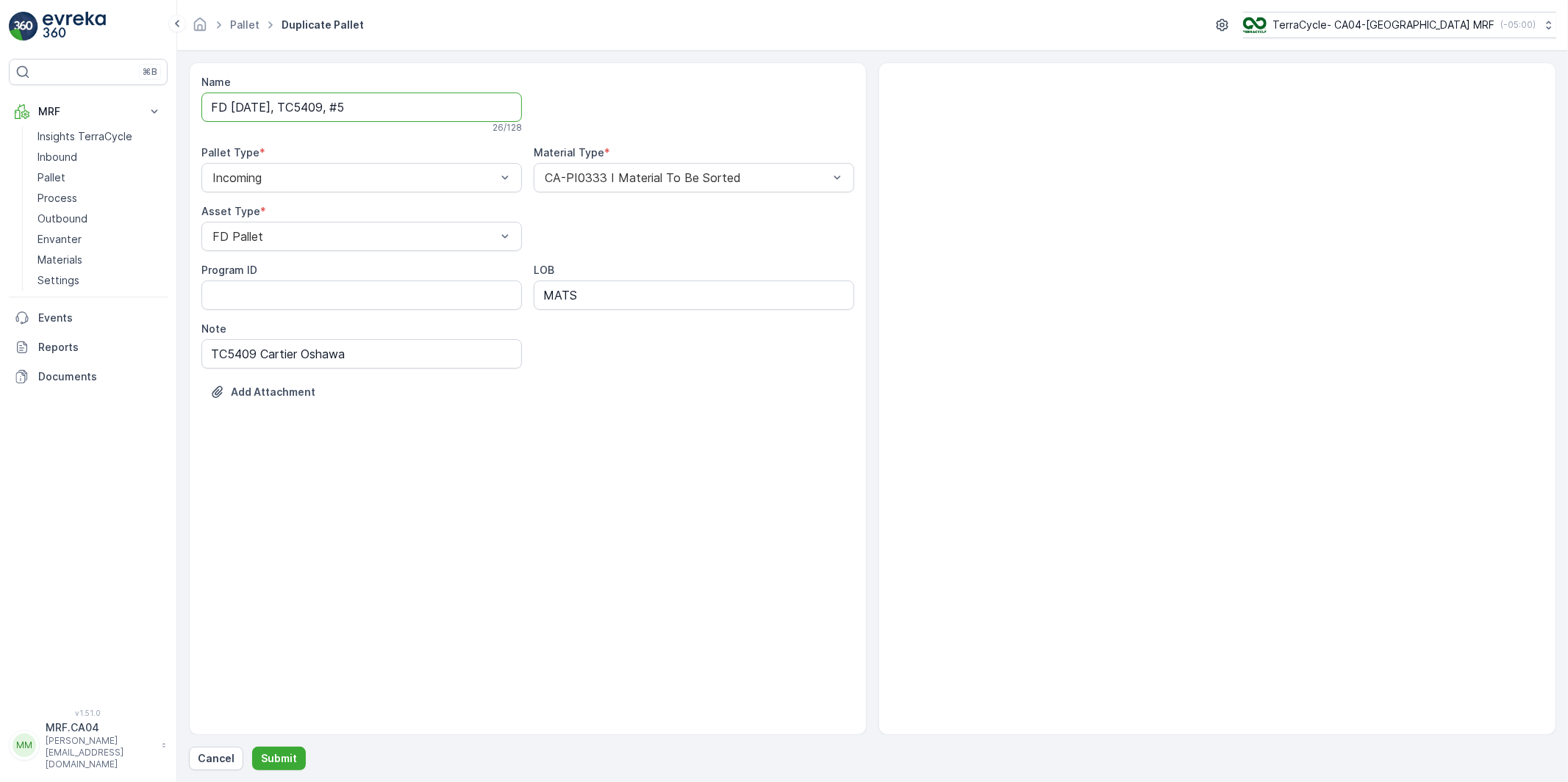
click at [607, 548] on div "Name FD Sep 26 2025, TC5409, #5 26 / 128 Pallet Type * Incoming Material Type *…" at bounding box center [528, 399] width 678 height 673
click at [281, 757] on p "Submit" at bounding box center [279, 759] width 36 height 15
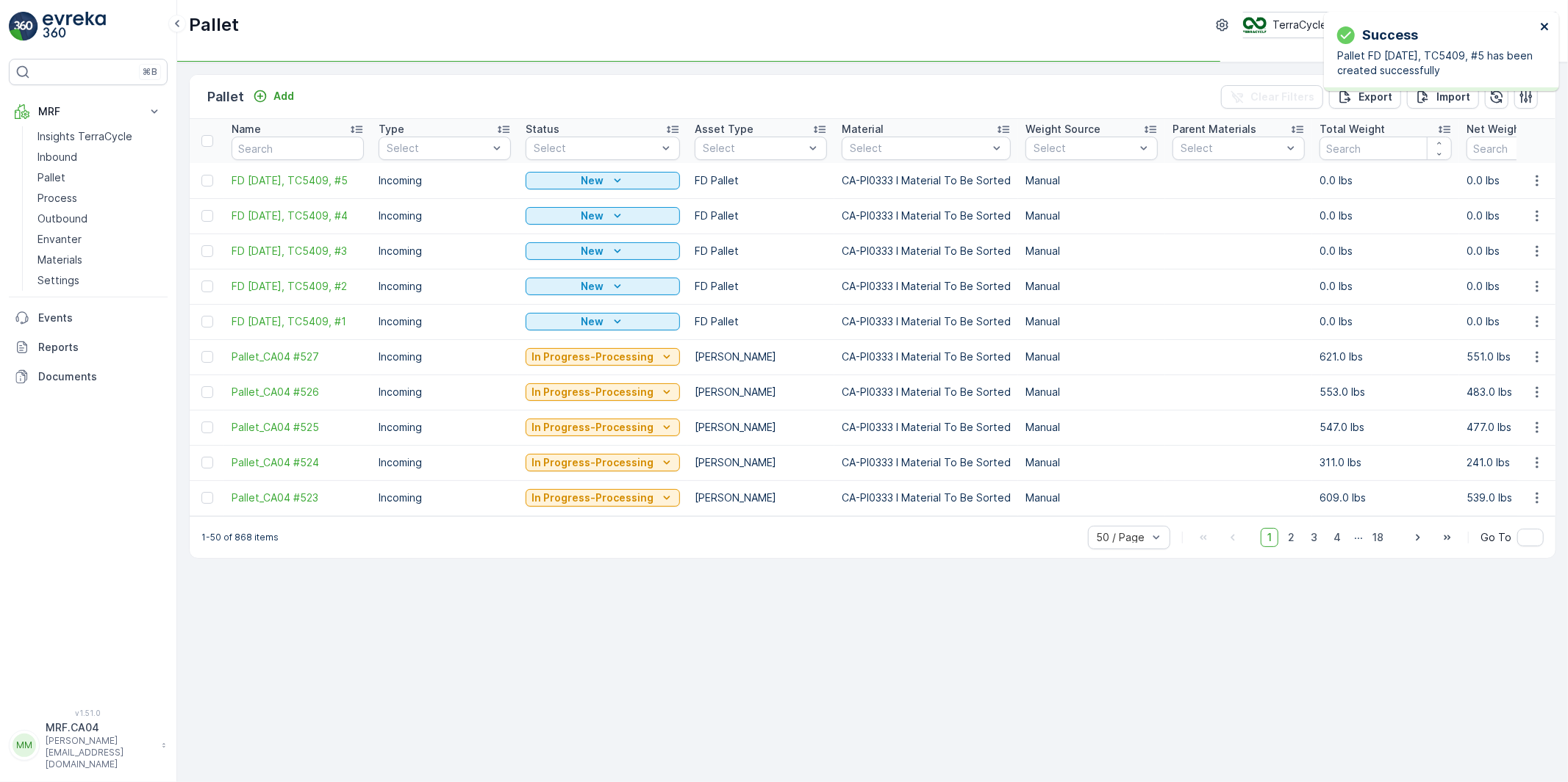
click at [1545, 24] on icon "close" at bounding box center [1545, 26] width 10 height 12
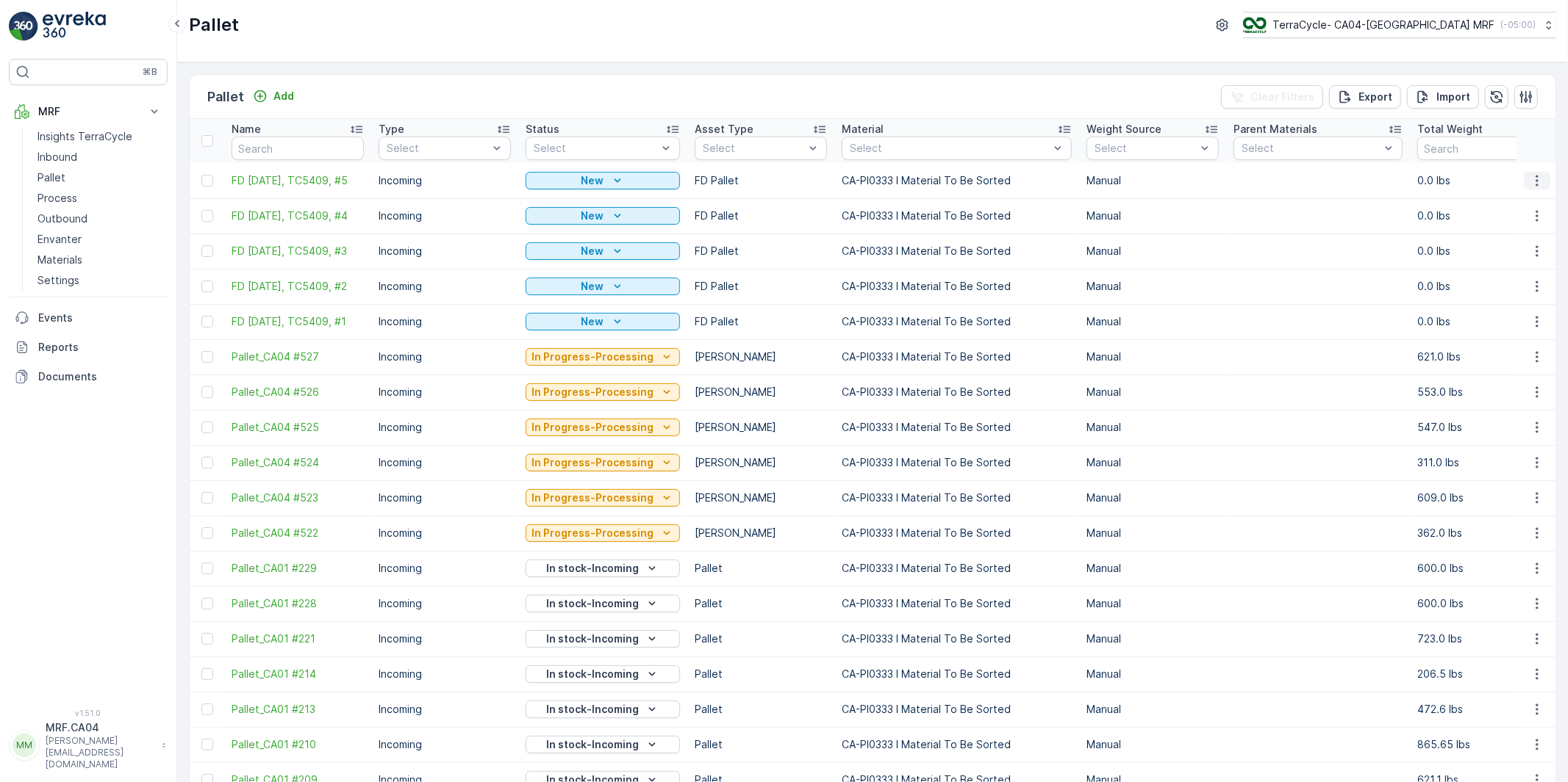
click at [1534, 178] on icon "button" at bounding box center [1537, 181] width 15 height 15
click at [1521, 242] on span "Duplicate Pallet" at bounding box center [1516, 244] width 78 height 15
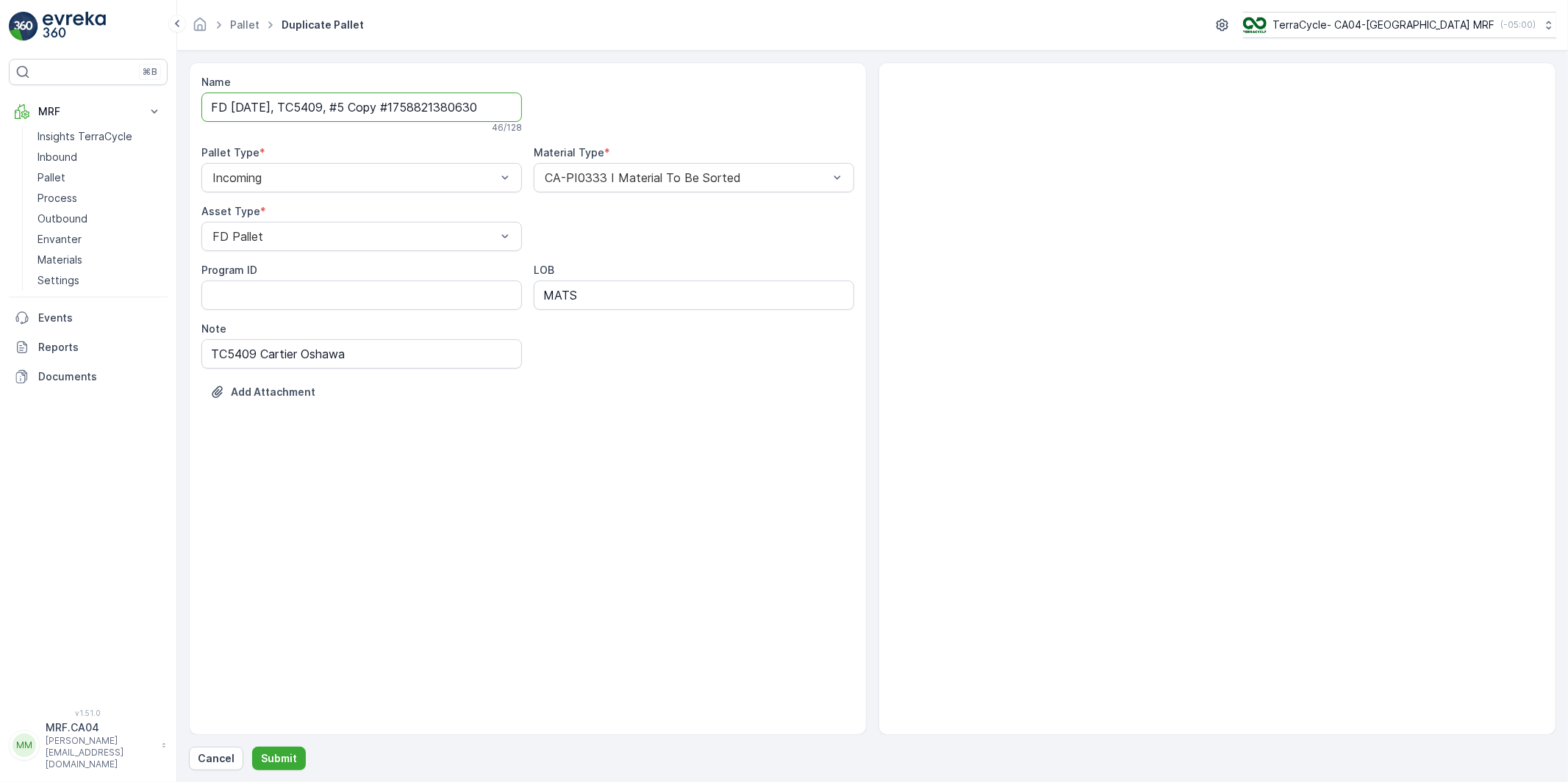
scroll to position [0, 1]
drag, startPoint x: 366, startPoint y: 105, endPoint x: 670, endPoint y: 90, distance: 304.4
click at [670, 90] on div "Name FD Sep 26 2025, TC5409, #5 Copy #1758821380630 46 / 128 Pallet Type * Inco…" at bounding box center [527, 248] width 652 height 347
type input "FD Sep 26 2025, TC5409, #6"
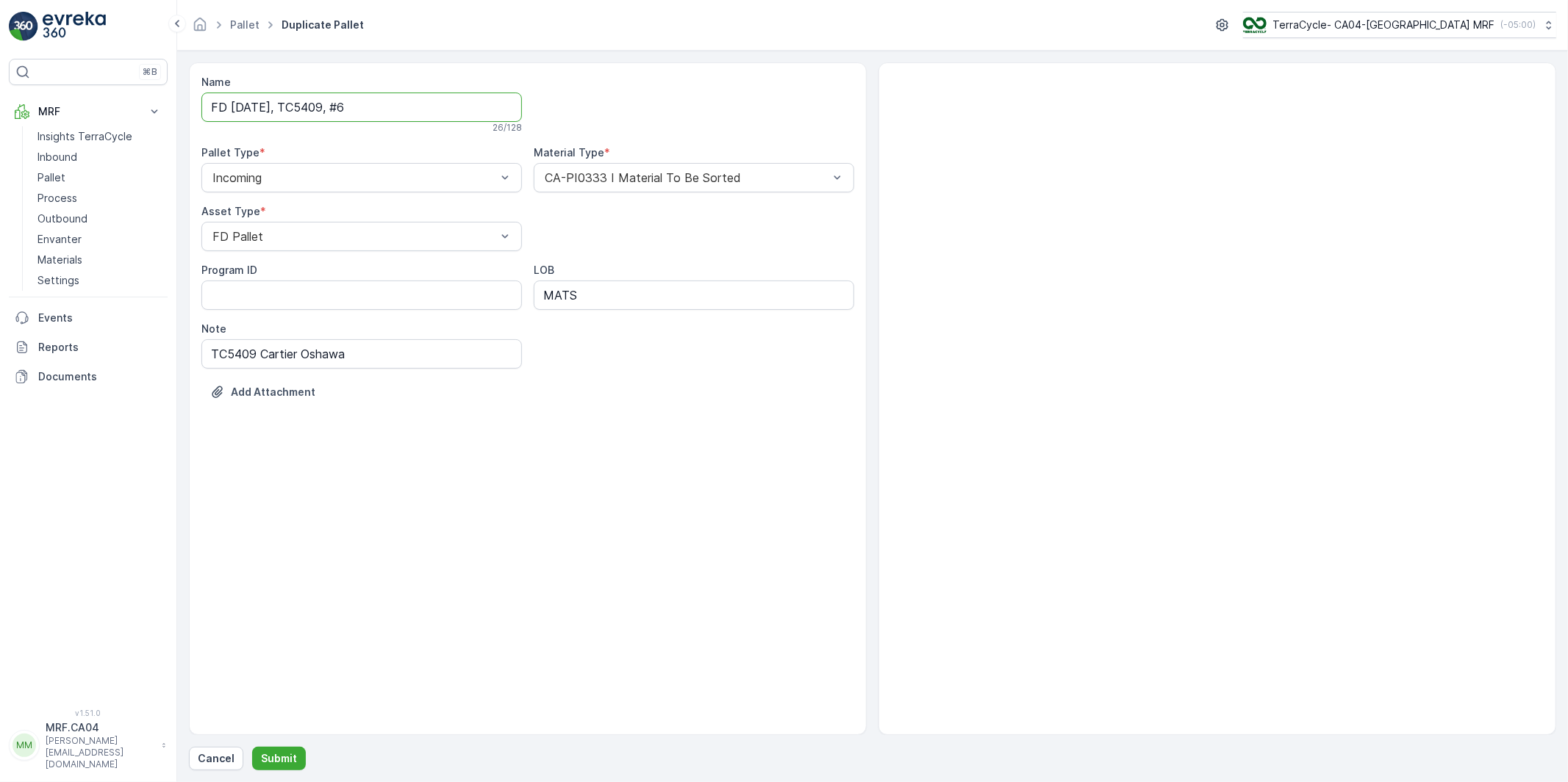
drag, startPoint x: 557, startPoint y: 453, endPoint x: 554, endPoint y: 461, distance: 8.5
click at [557, 453] on div "Name FD Sep 26 2025, TC5409, #6 26 / 128 Pallet Type * Incoming Material Type *…" at bounding box center [528, 399] width 678 height 673
click at [281, 760] on p "Submit" at bounding box center [279, 759] width 36 height 15
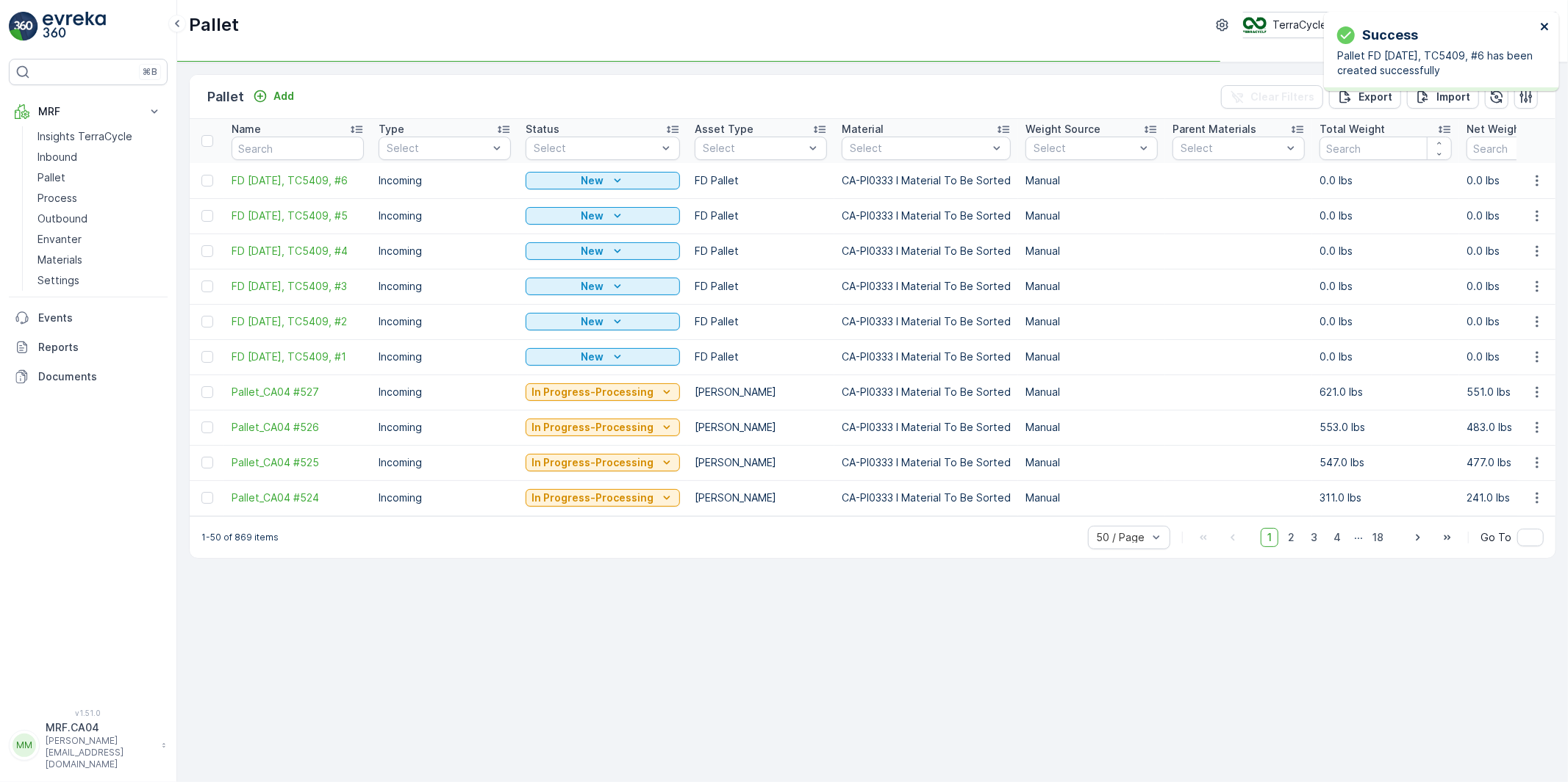
click at [1545, 26] on icon "close" at bounding box center [1544, 26] width 7 height 7
click at [1533, 174] on icon "button" at bounding box center [1537, 181] width 15 height 15
click at [1459, 244] on td "0.0 lbs" at bounding box center [1385, 251] width 147 height 35
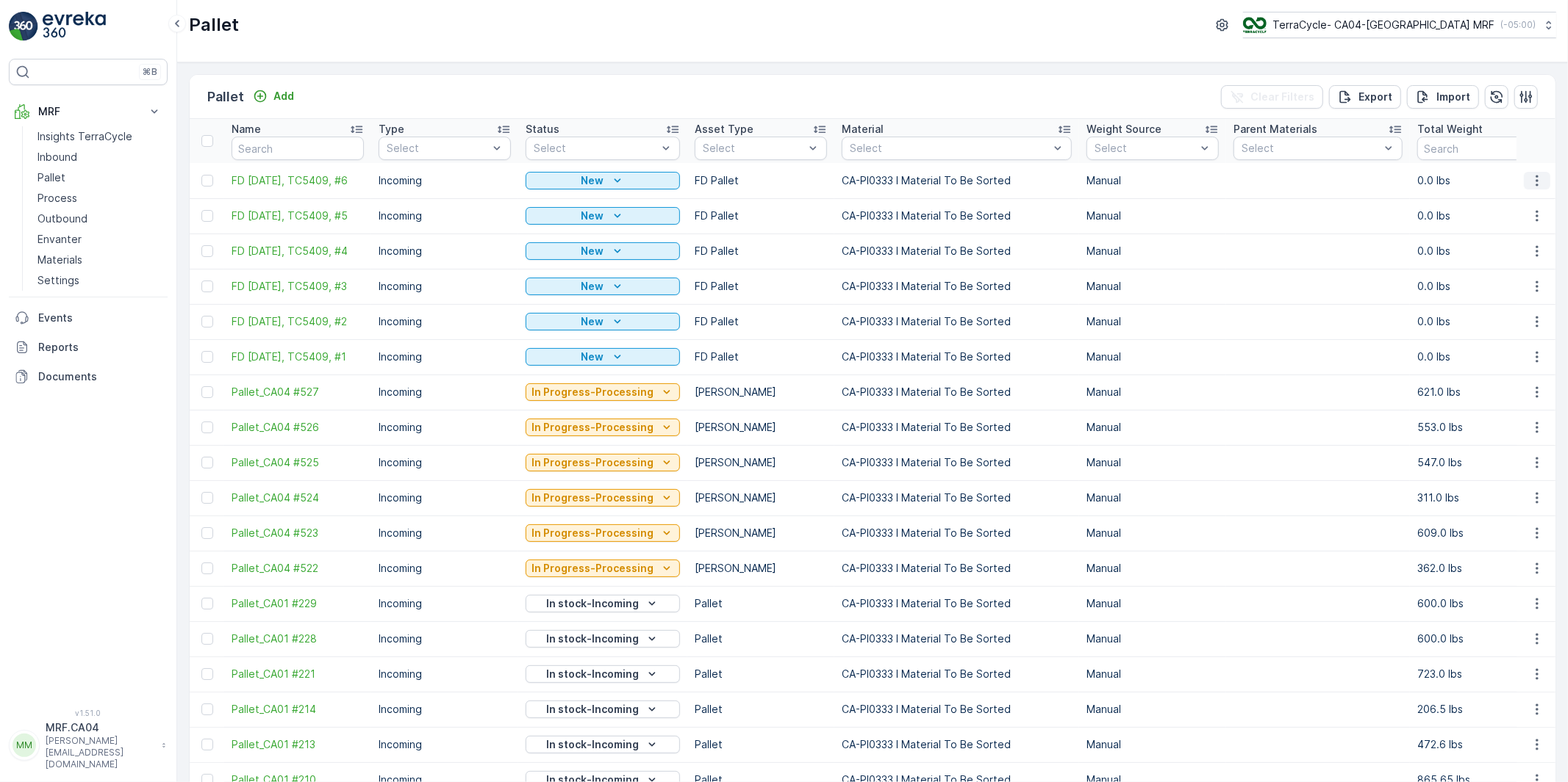
click at [1535, 177] on icon "button" at bounding box center [1536, 180] width 2 height 11
click at [1512, 241] on span "Duplicate Pallet" at bounding box center [1516, 244] width 78 height 15
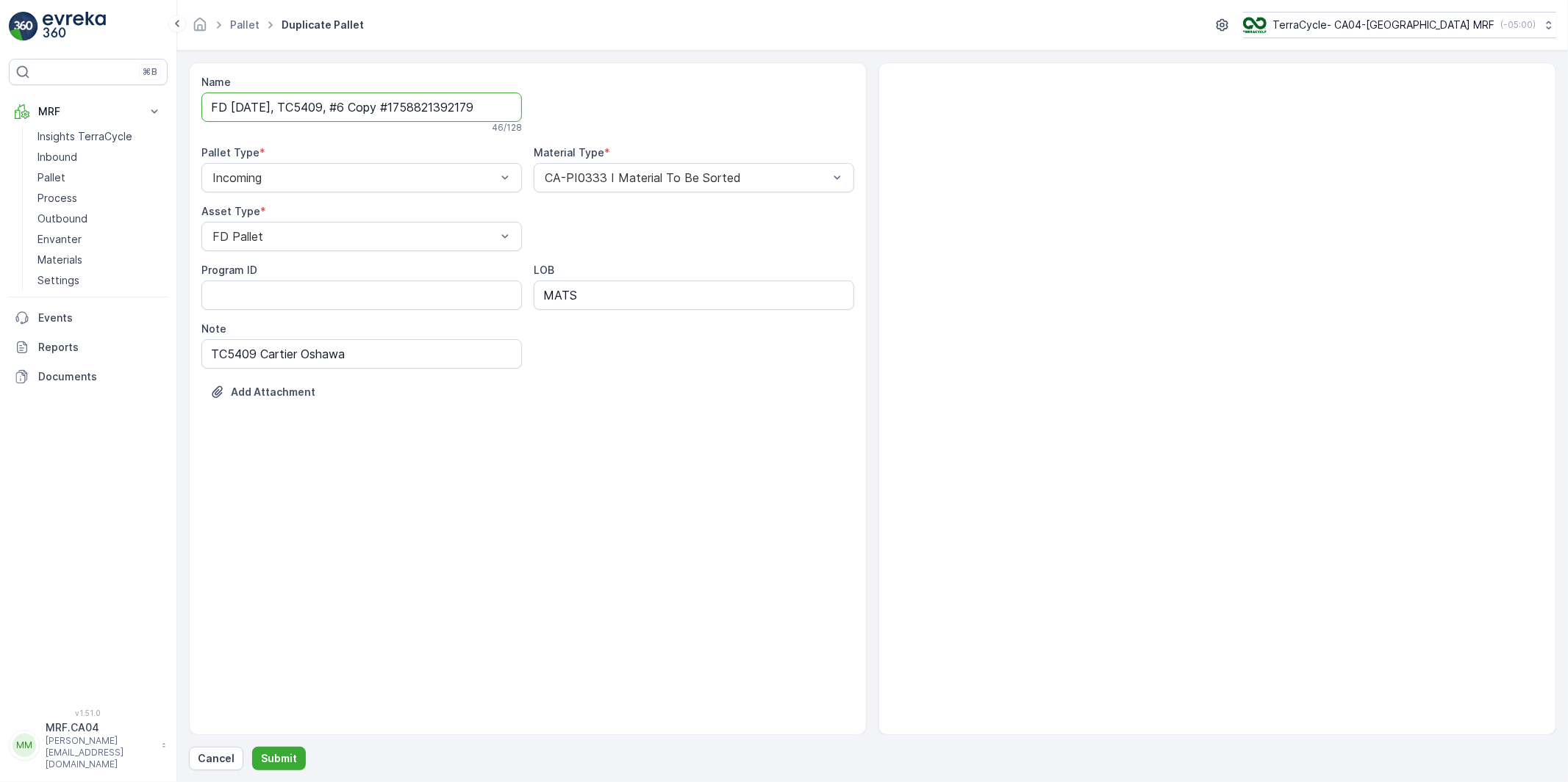
drag, startPoint x: 368, startPoint y: 109, endPoint x: 664, endPoint y: 137, distance: 297.3
click at [665, 130] on div "Name FD Sep 26 2025, TC5409, #6 Copy #1758821392179 46 / 128 Pallet Type * Inco…" at bounding box center [527, 248] width 652 height 347
type input "FD Sep 26 2025, TC5409, #7"
click at [281, 755] on p "Submit" at bounding box center [279, 759] width 36 height 15
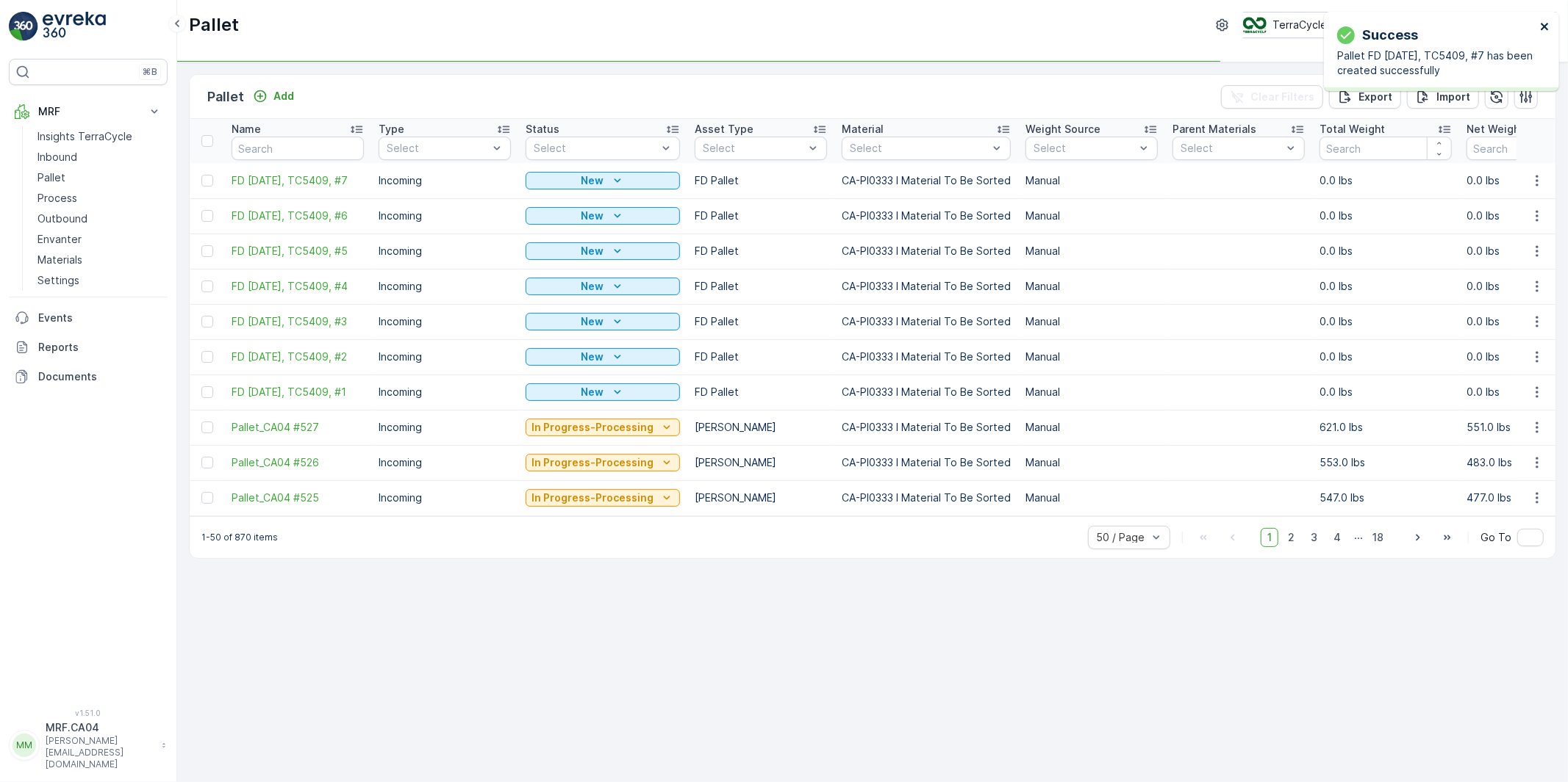
click at [1545, 26] on icon "close" at bounding box center [1544, 26] width 7 height 7
click at [1534, 178] on icon "button" at bounding box center [1537, 181] width 15 height 15
click at [1459, 238] on td "0.0 lbs" at bounding box center [1385, 251] width 147 height 35
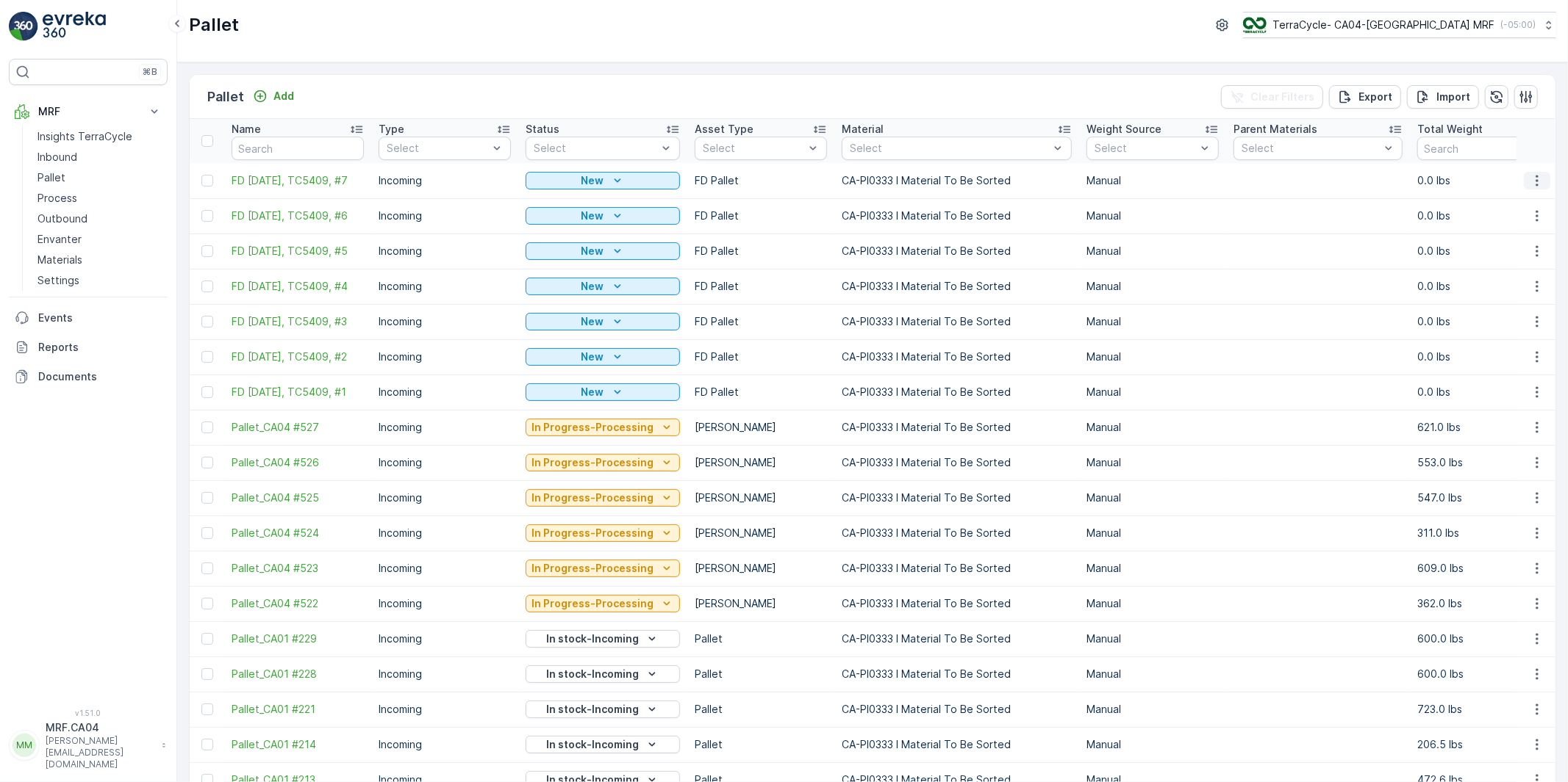
click at [1535, 186] on icon "button" at bounding box center [1536, 180] width 2 height 11
click at [1520, 244] on span "Duplicate Pallet" at bounding box center [1516, 244] width 78 height 15
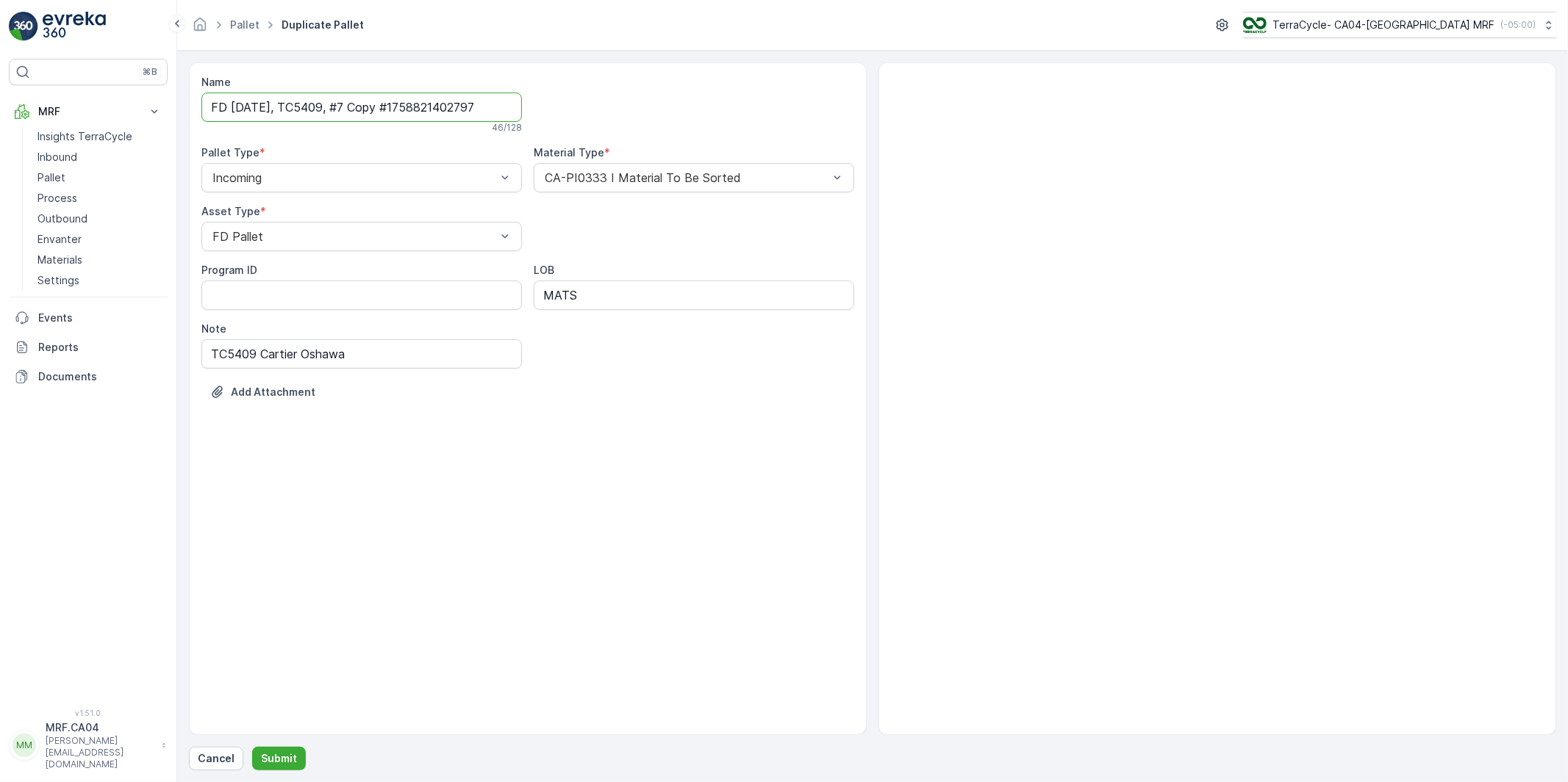
drag, startPoint x: 366, startPoint y: 108, endPoint x: 552, endPoint y: 109, distance: 186.0
click at [552, 109] on div "Name FD Sep 26 2025, TC5409, #7 Copy #1758821402797 46 / 128 Pallet Type * Inco…" at bounding box center [527, 248] width 652 height 347
type input "FD Sep 26 2025, TC5409, #8"
click at [282, 757] on p "Submit" at bounding box center [279, 759] width 36 height 15
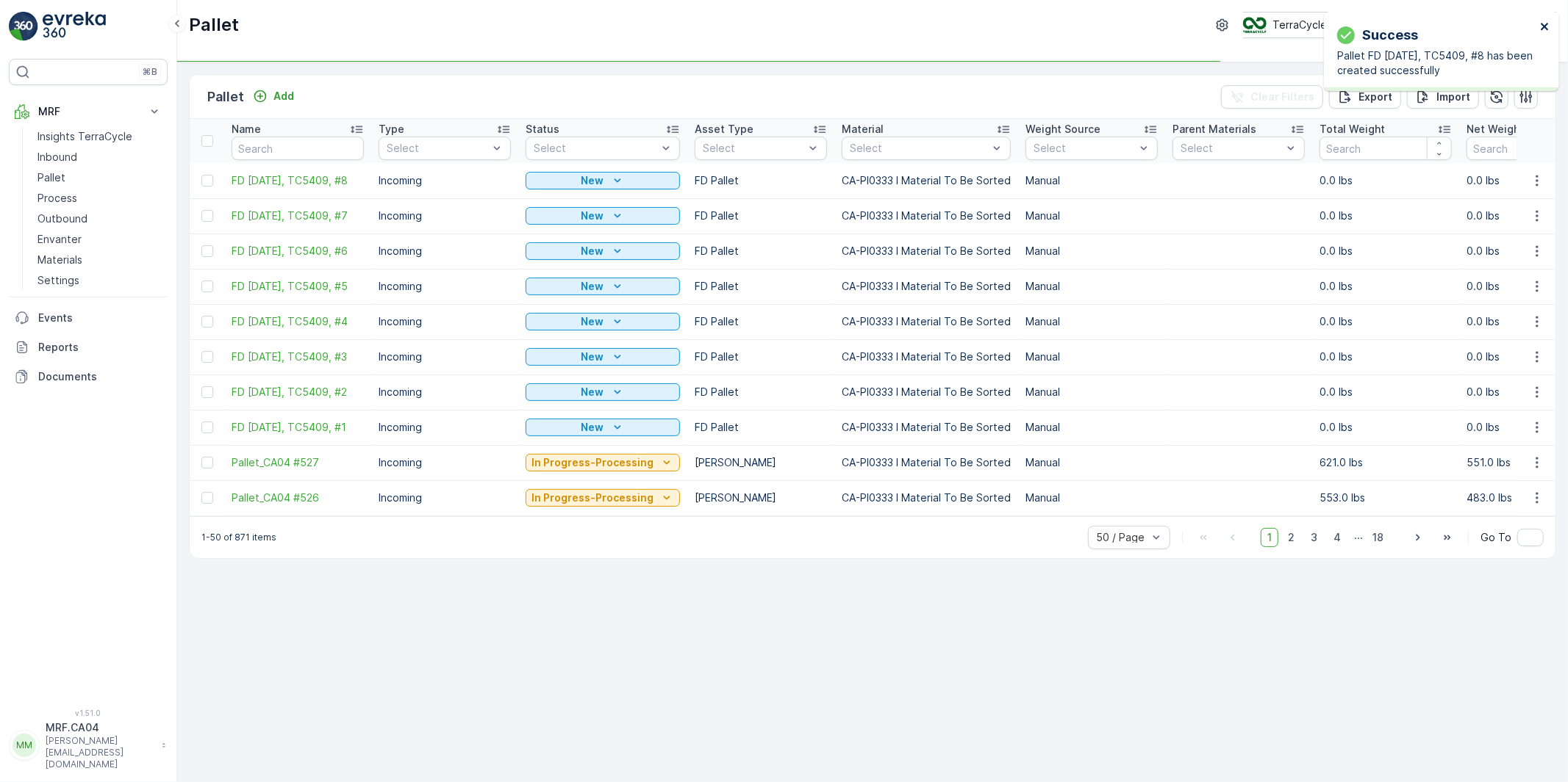
click at [1543, 26] on icon "close" at bounding box center [1544, 26] width 7 height 7
click at [1538, 179] on icon "button" at bounding box center [1537, 181] width 15 height 15
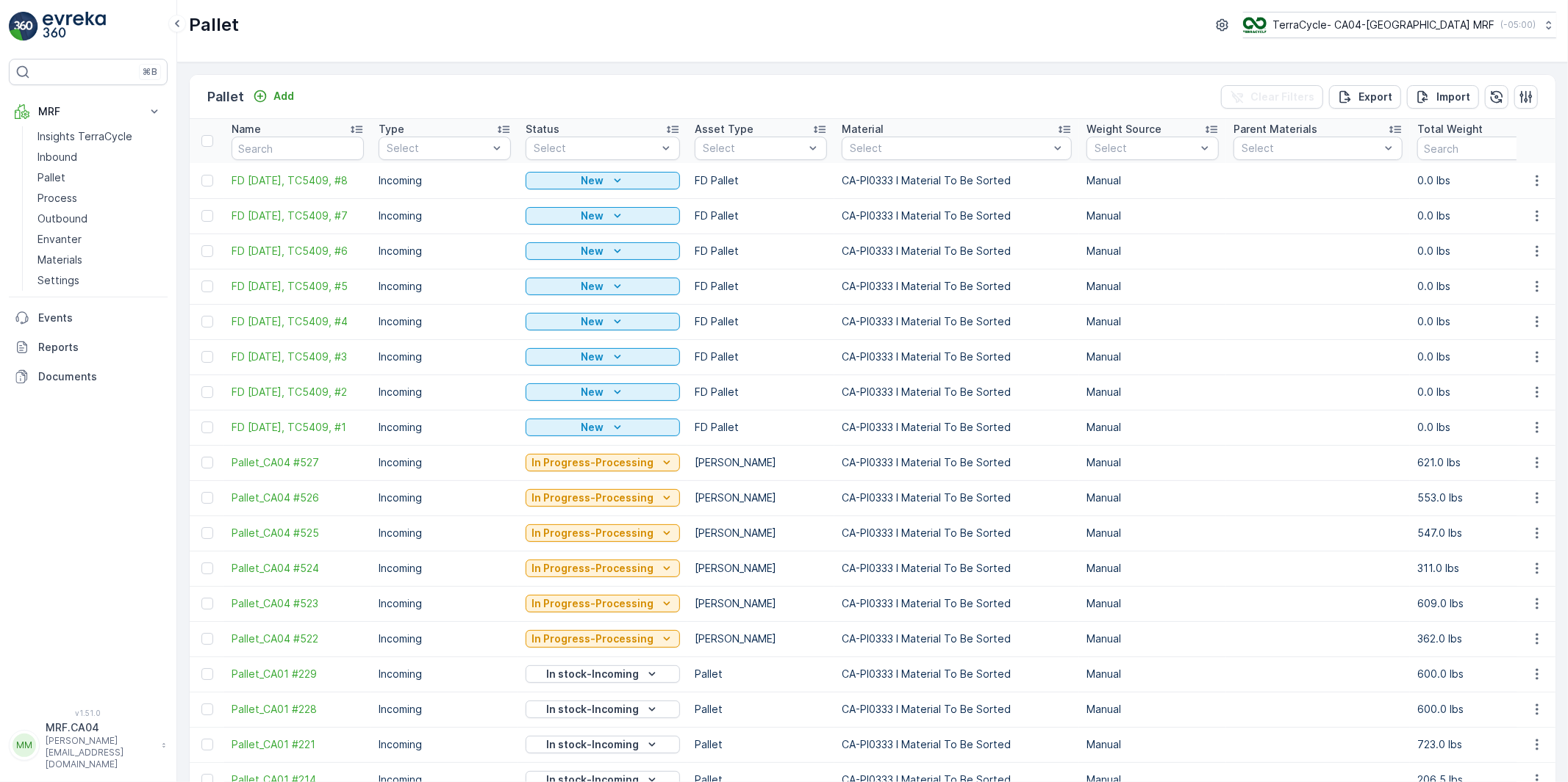
click at [1492, 245] on p "0.0 lbs" at bounding box center [1483, 251] width 132 height 15
click at [1535, 176] on icon "button" at bounding box center [1536, 180] width 2 height 11
click at [1503, 244] on span "Duplicate Pallet" at bounding box center [1516, 244] width 78 height 15
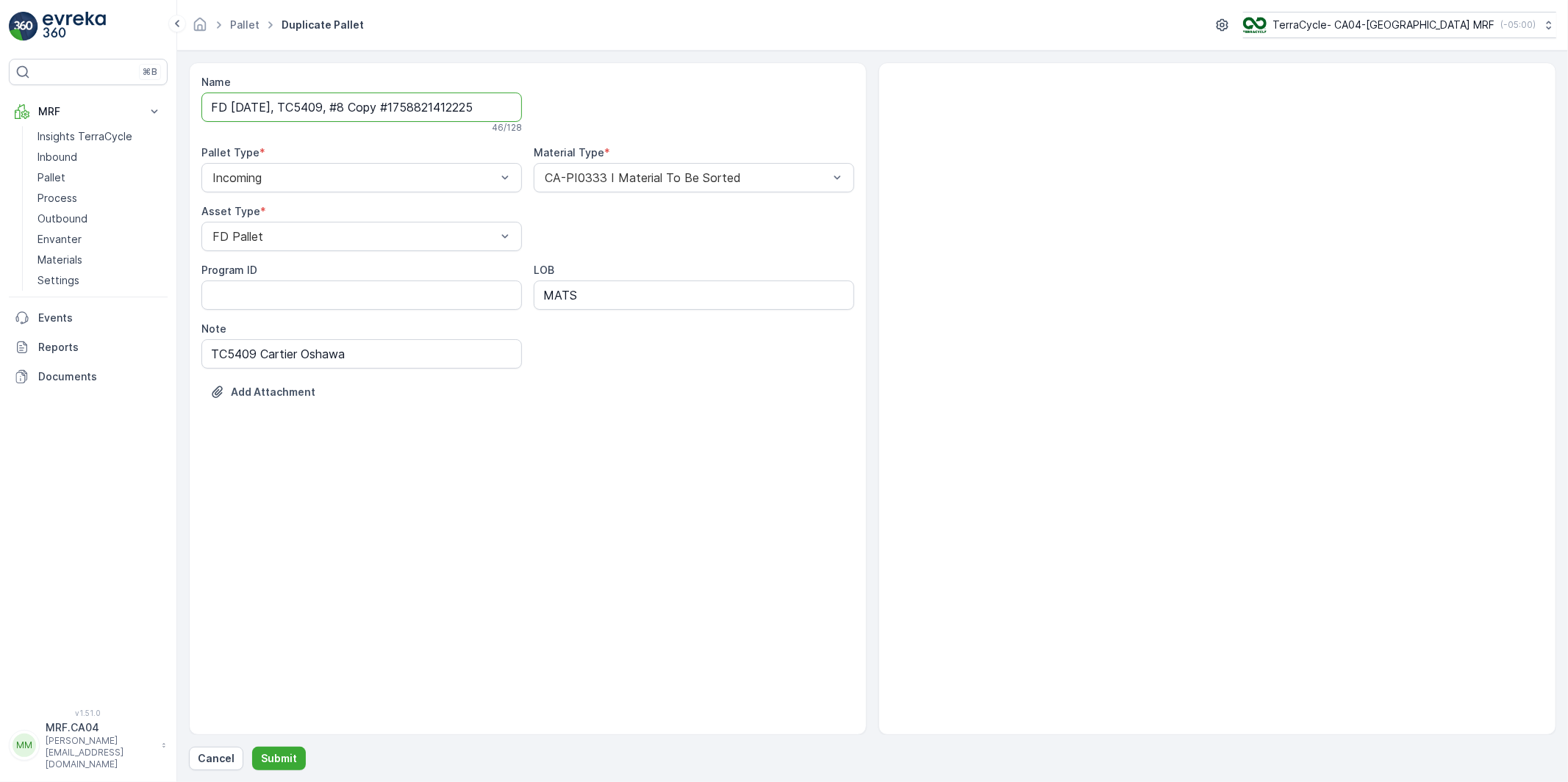
drag, startPoint x: 368, startPoint y: 111, endPoint x: 600, endPoint y: 303, distance: 301.1
click at [644, 135] on div "Name FD Sep 26 2025, TC5409, #8 Copy #1758821412225 46 / 128 Pallet Type * Inco…" at bounding box center [527, 248] width 652 height 347
type input "FD Sep 26 2025, TC5409, #9"
click at [265, 757] on p "Submit" at bounding box center [279, 759] width 36 height 15
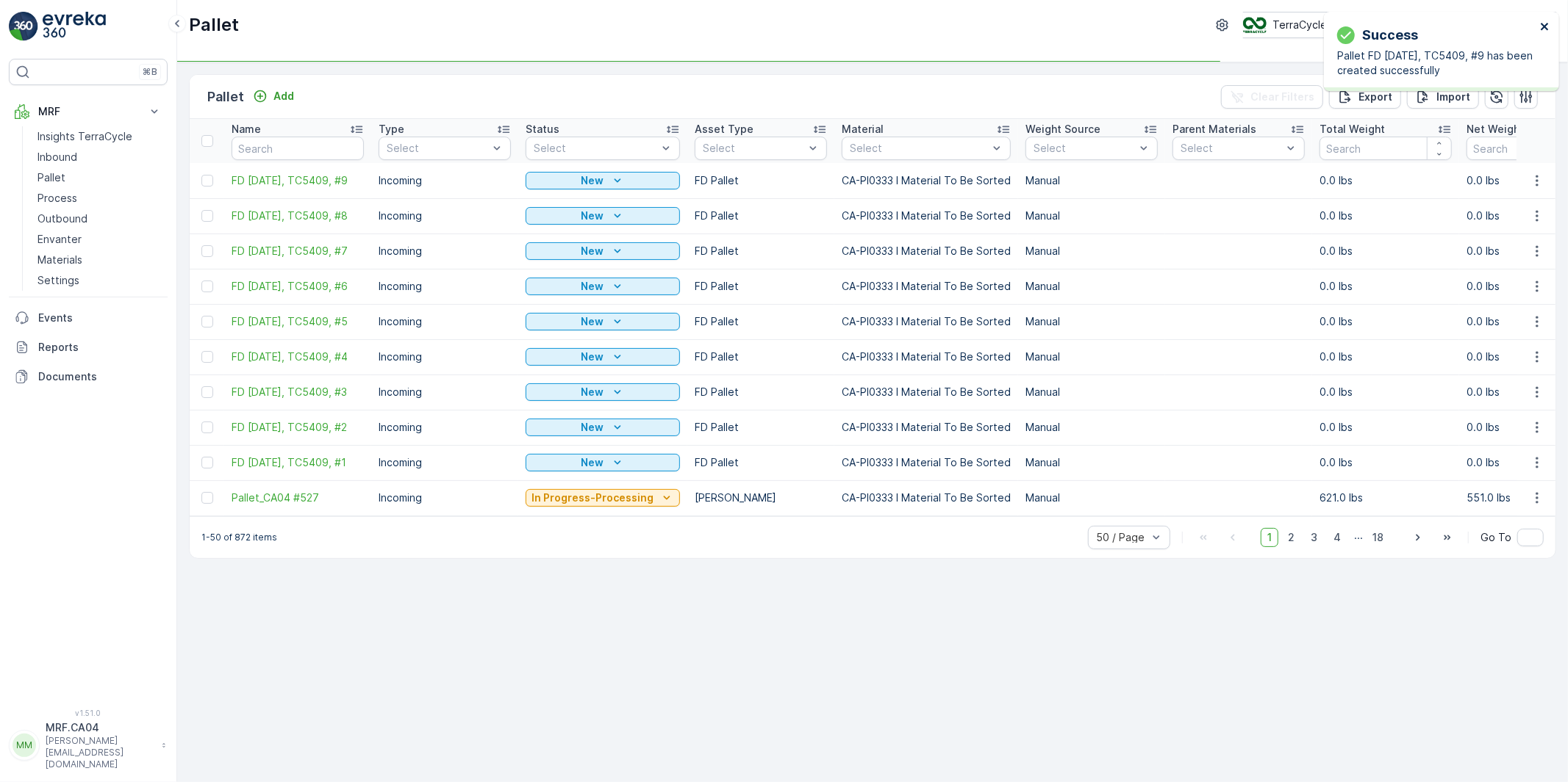
click at [1542, 26] on icon "close" at bounding box center [1545, 26] width 10 height 12
click at [1534, 178] on icon "button" at bounding box center [1537, 181] width 15 height 15
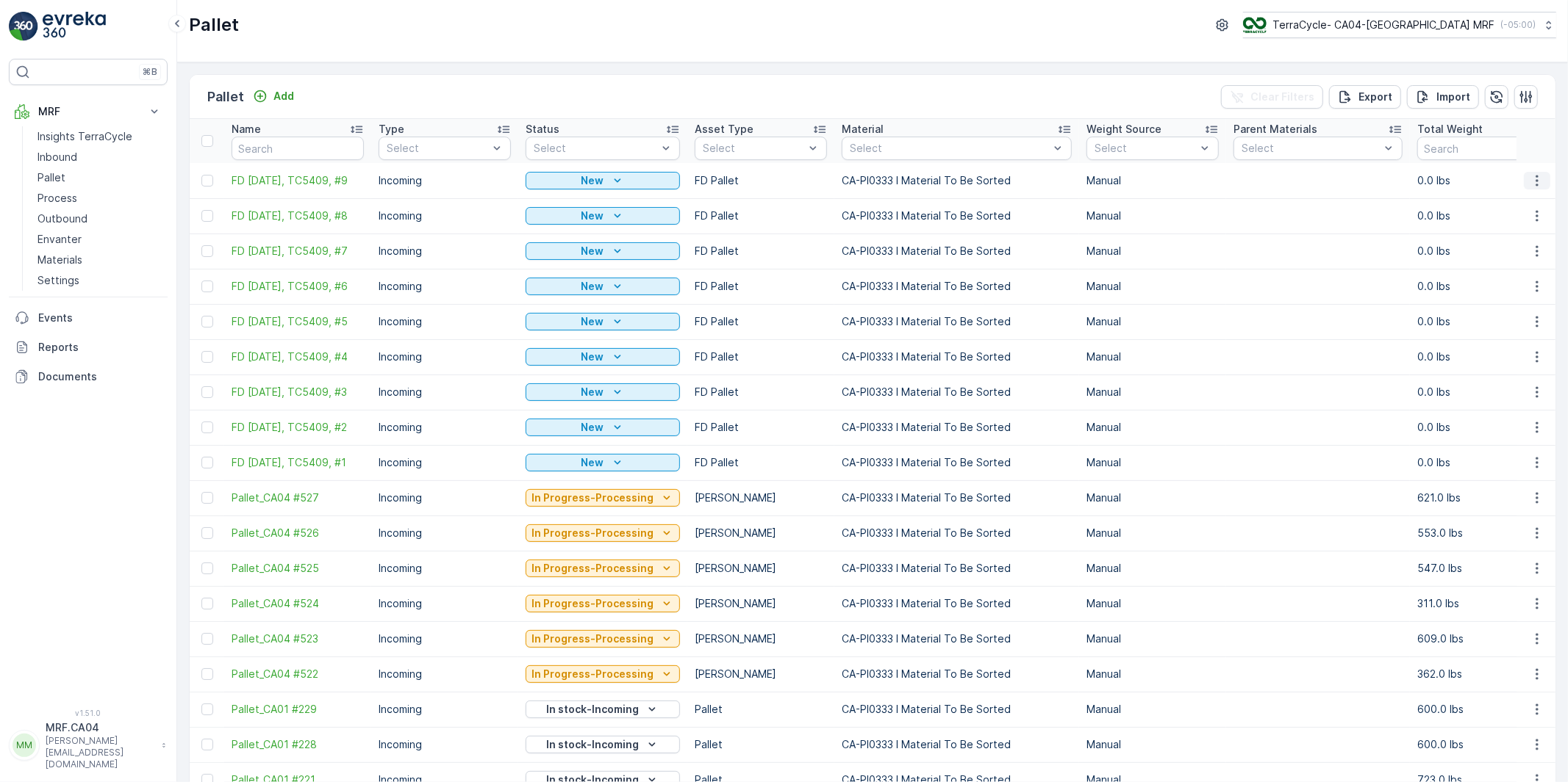
click at [1535, 185] on icon "button" at bounding box center [1536, 180] width 2 height 11
click at [1512, 245] on span "Duplicate Pallet" at bounding box center [1516, 244] width 78 height 15
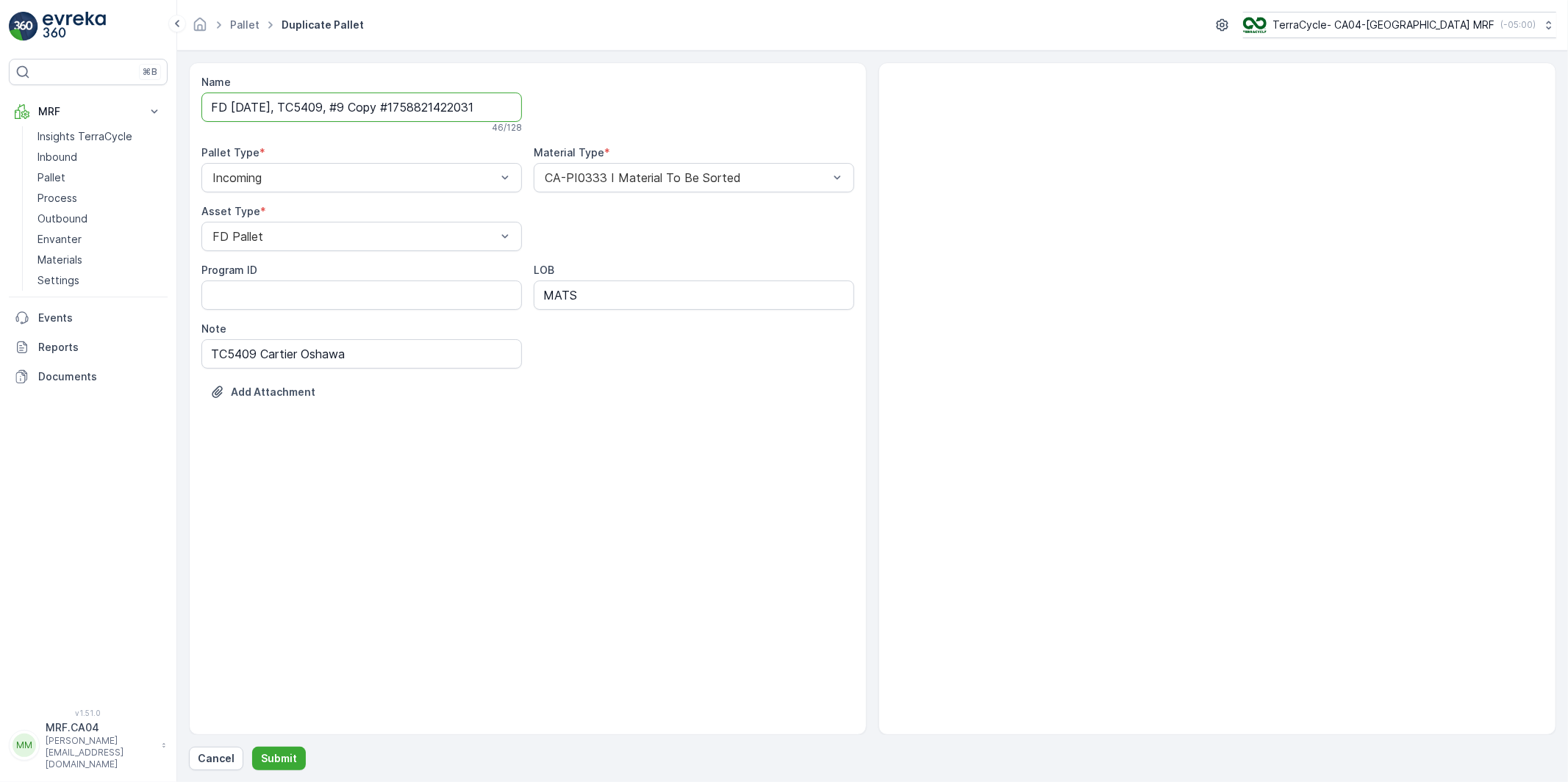
drag, startPoint x: 366, startPoint y: 107, endPoint x: 648, endPoint y: 97, distance: 282.2
click at [645, 97] on div "Name FD Sep 26 2025, TC5409, #9 Copy #1758821422031 46 / 128 Pallet Type * Inco…" at bounding box center [527, 248] width 652 height 347
type input "FD Sep 26 2025, TC5409, #10"
click at [534, 432] on div "Name FD Sep 26 2025, TC5409, #10 Checking availability... 27 / 128 Pallet Type …" at bounding box center [528, 399] width 678 height 673
click at [274, 760] on p "Submit" at bounding box center [279, 759] width 36 height 15
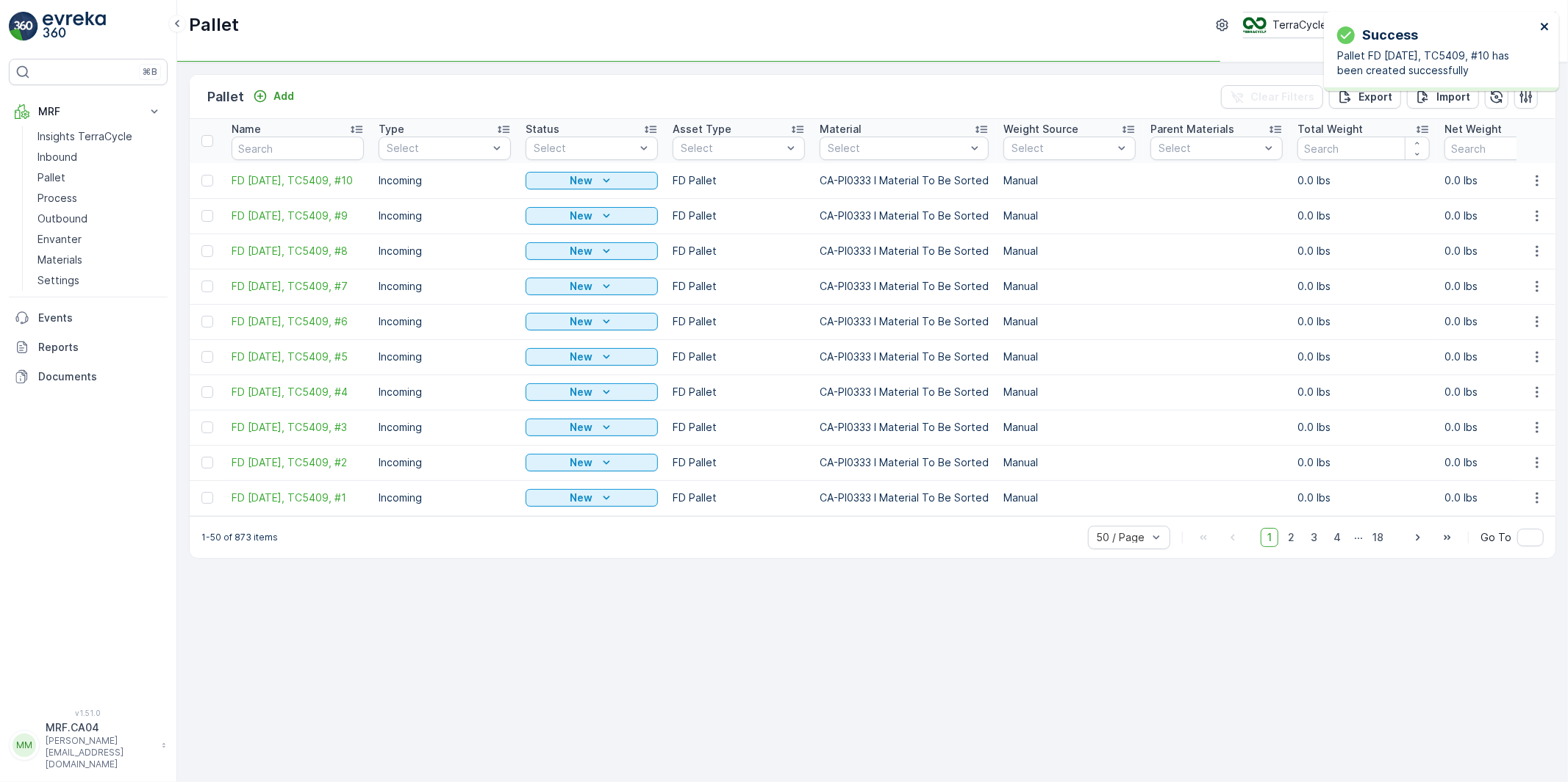
click at [1548, 24] on icon "close" at bounding box center [1545, 26] width 10 height 12
